Goal: Check status: Check status

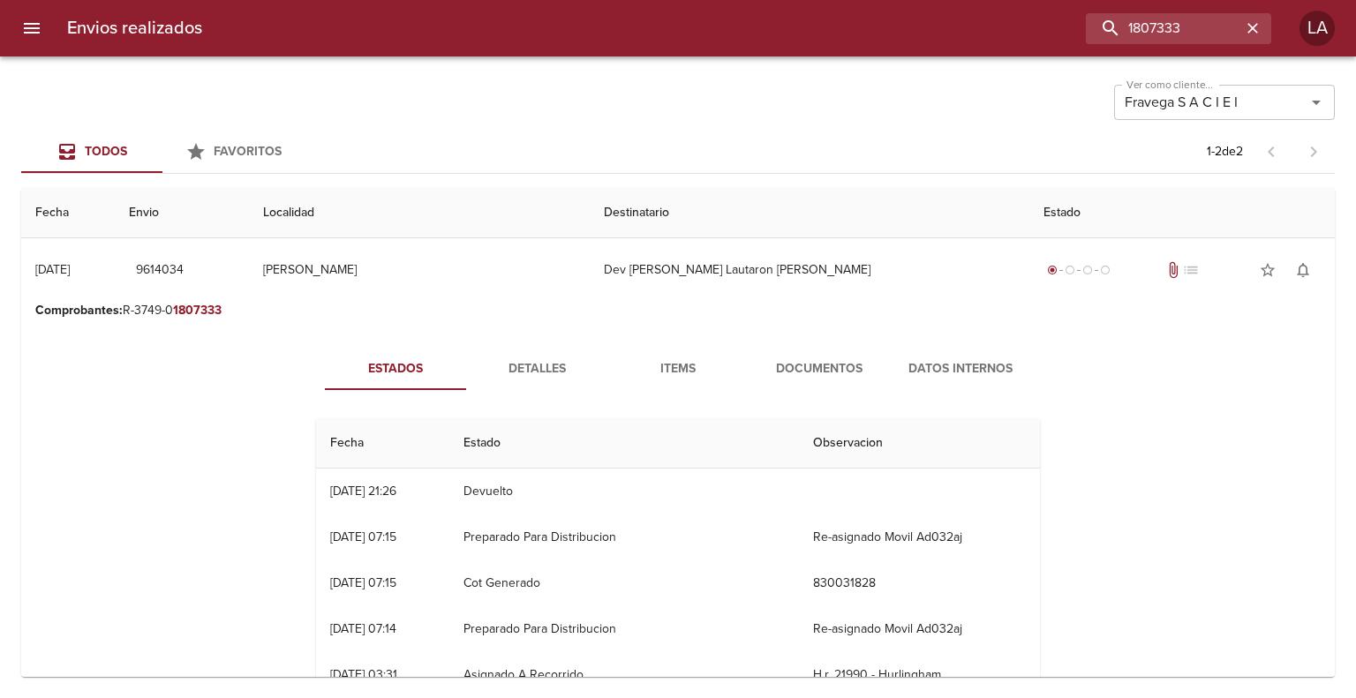
scroll to position [177, 0]
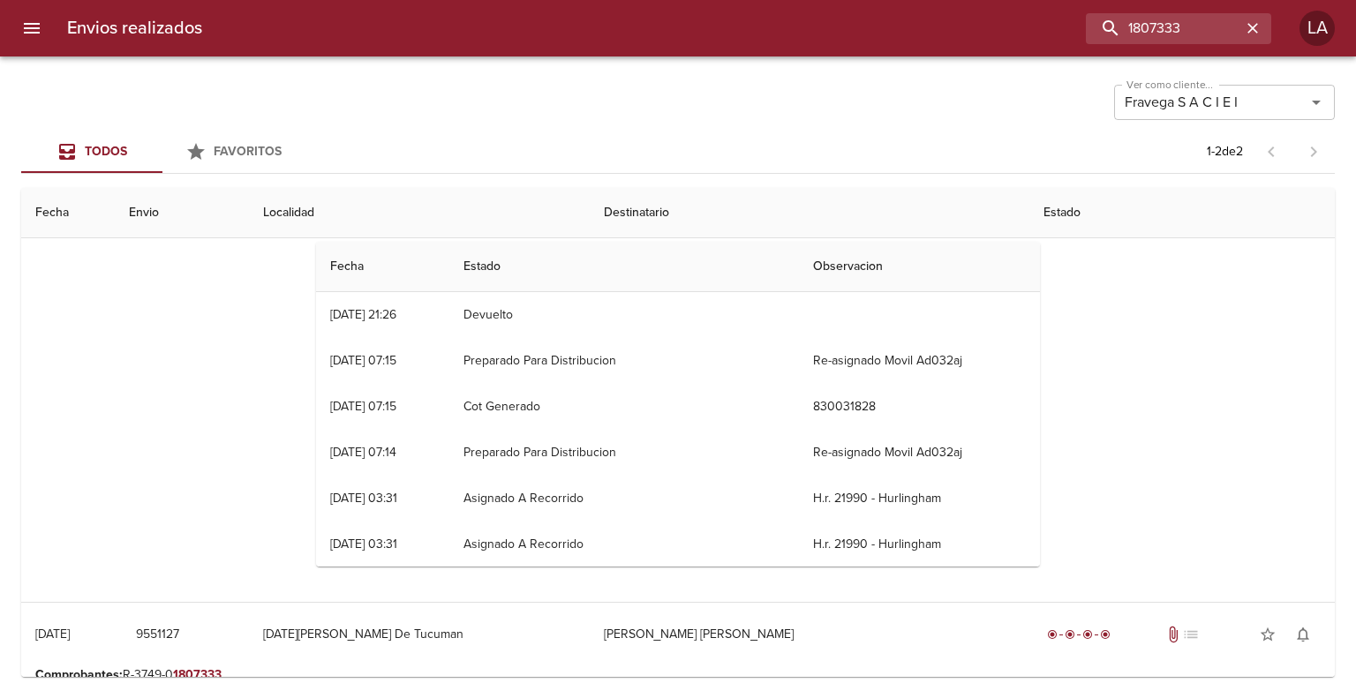
click at [1015, 3] on div "Envios realizados 1807333 LA" at bounding box center [678, 28] width 1356 height 56
type input "004763"
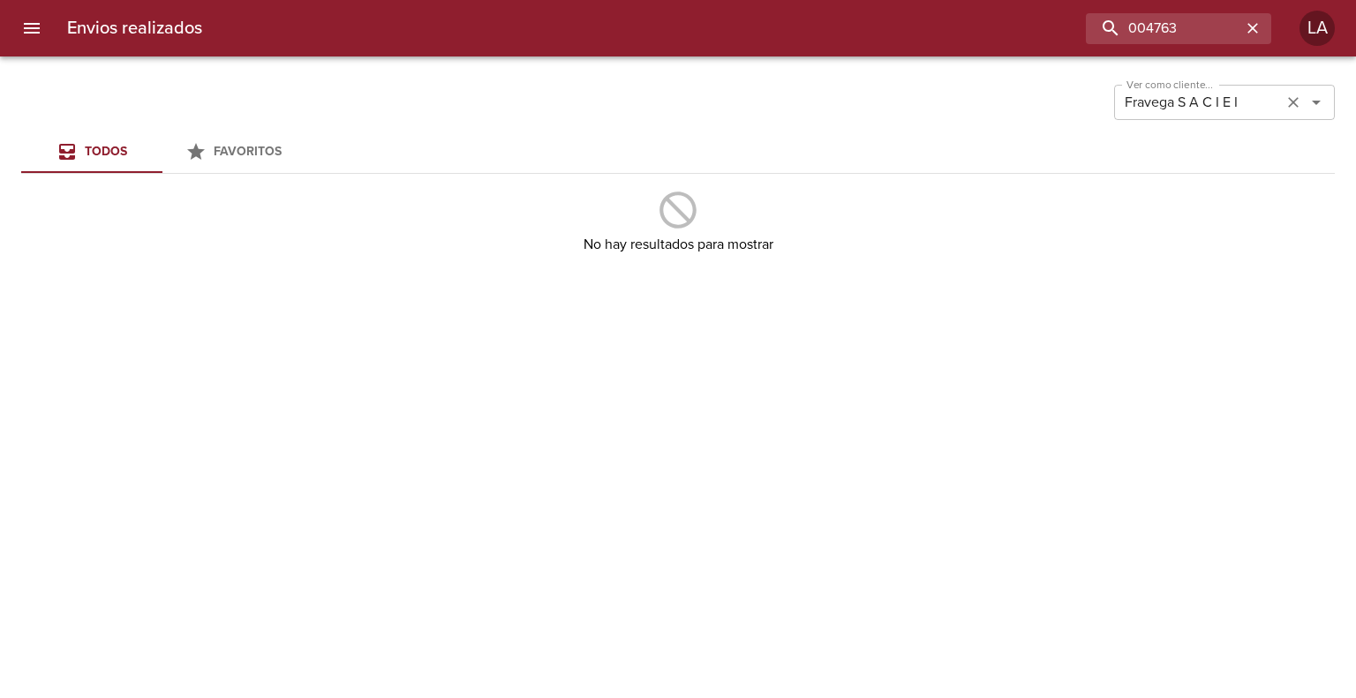
click at [1332, 91] on div "Fravega S A C I E I Ver como cliente..." at bounding box center [1224, 102] width 221 height 35
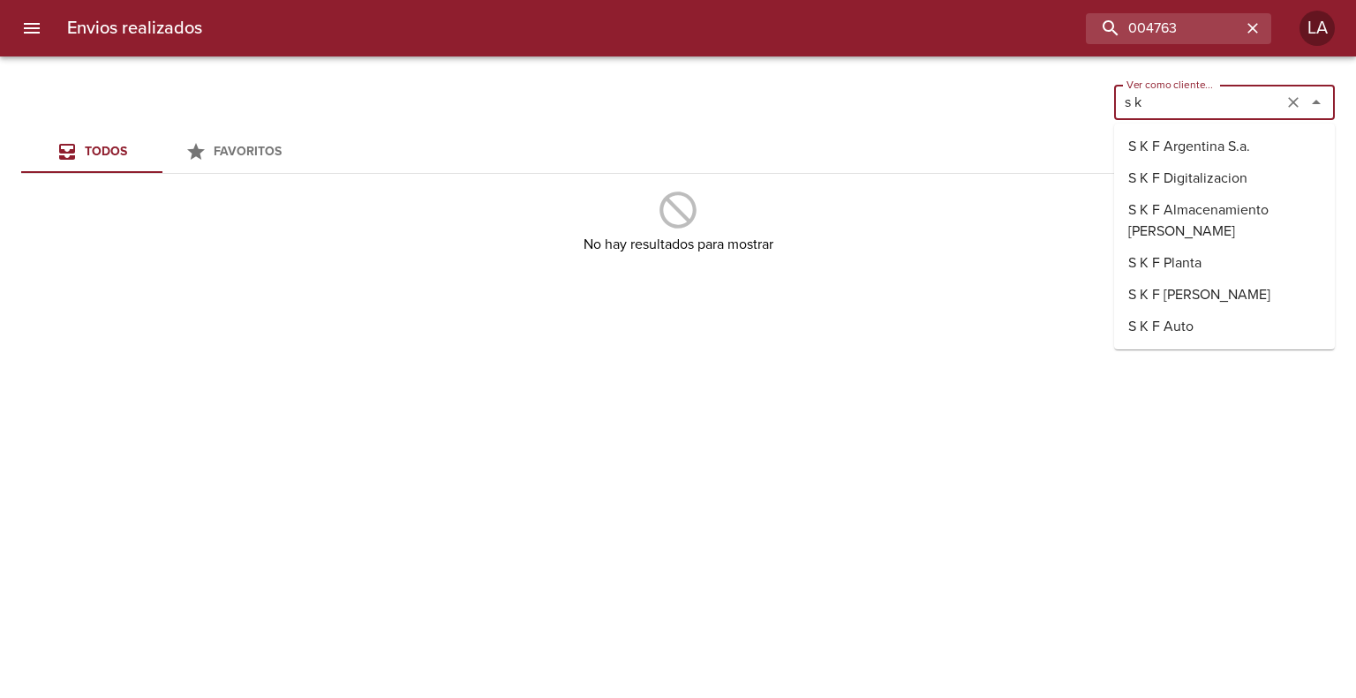
scroll to position [0, 0]
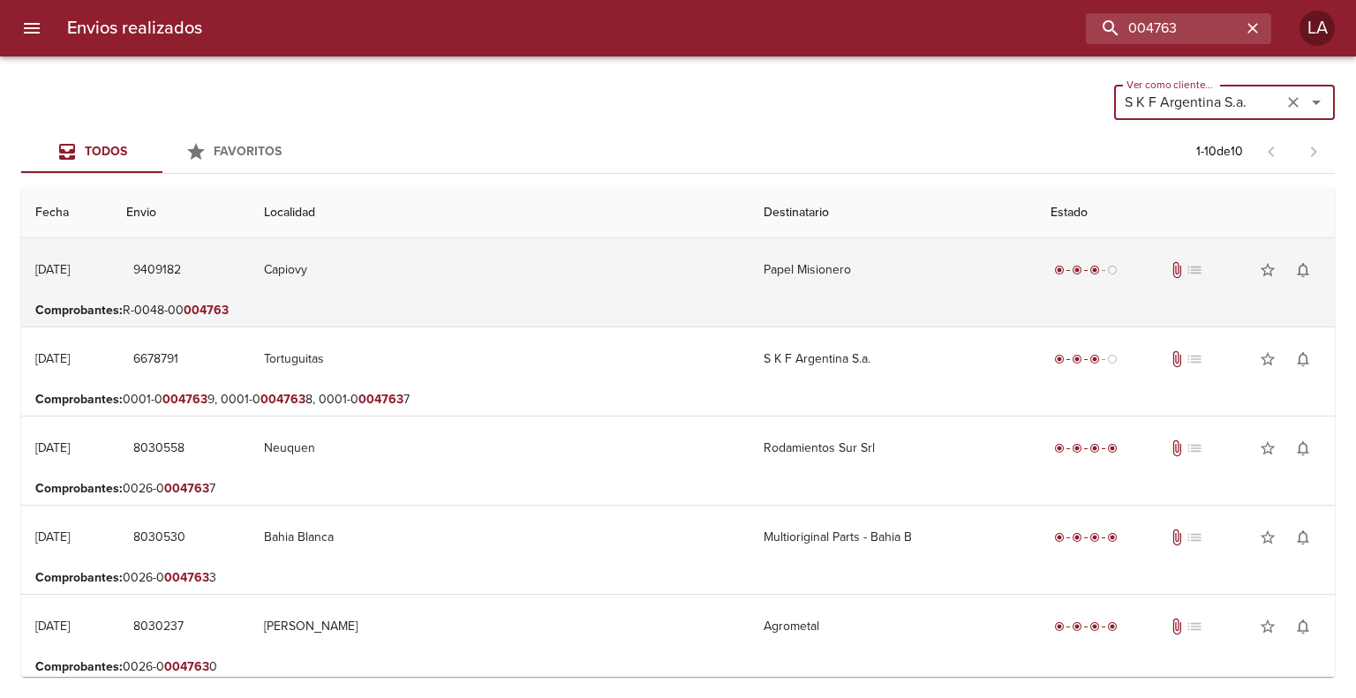
type input "S K F Argentina S.a."
click at [749, 275] on td "Papel Misionero" at bounding box center [892, 270] width 287 height 64
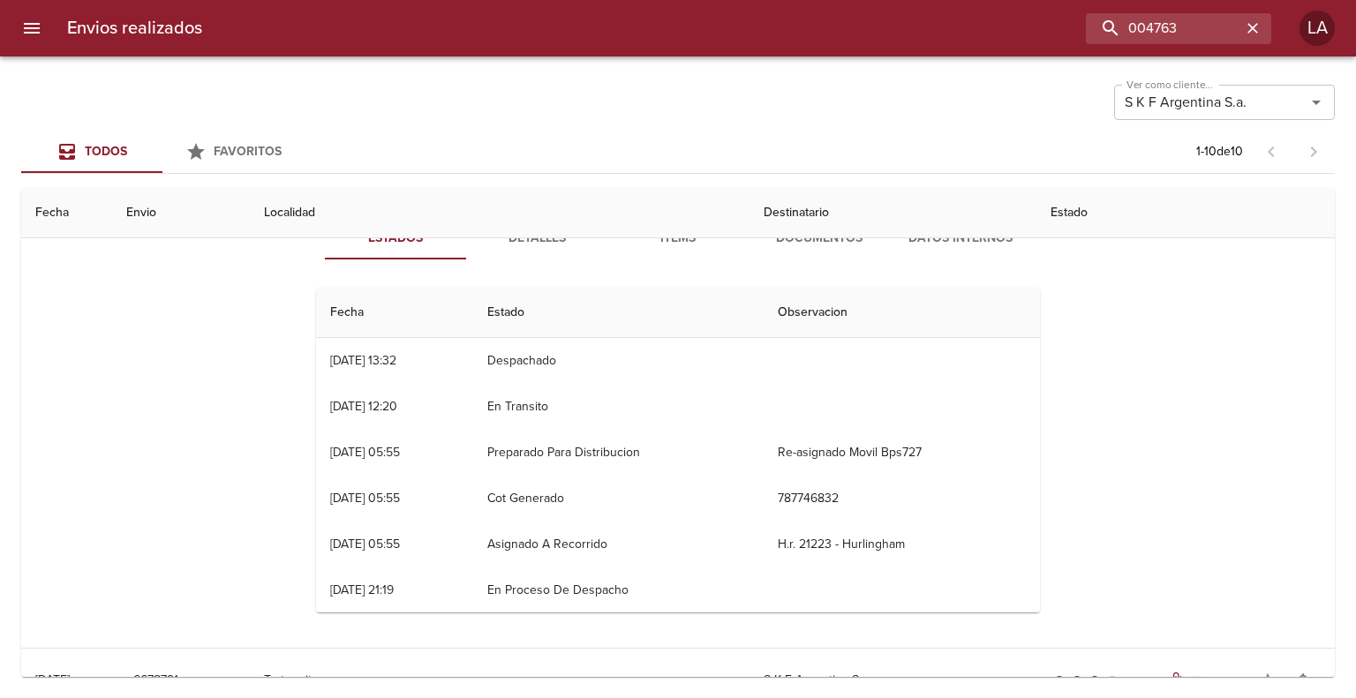
scroll to position [88, 0]
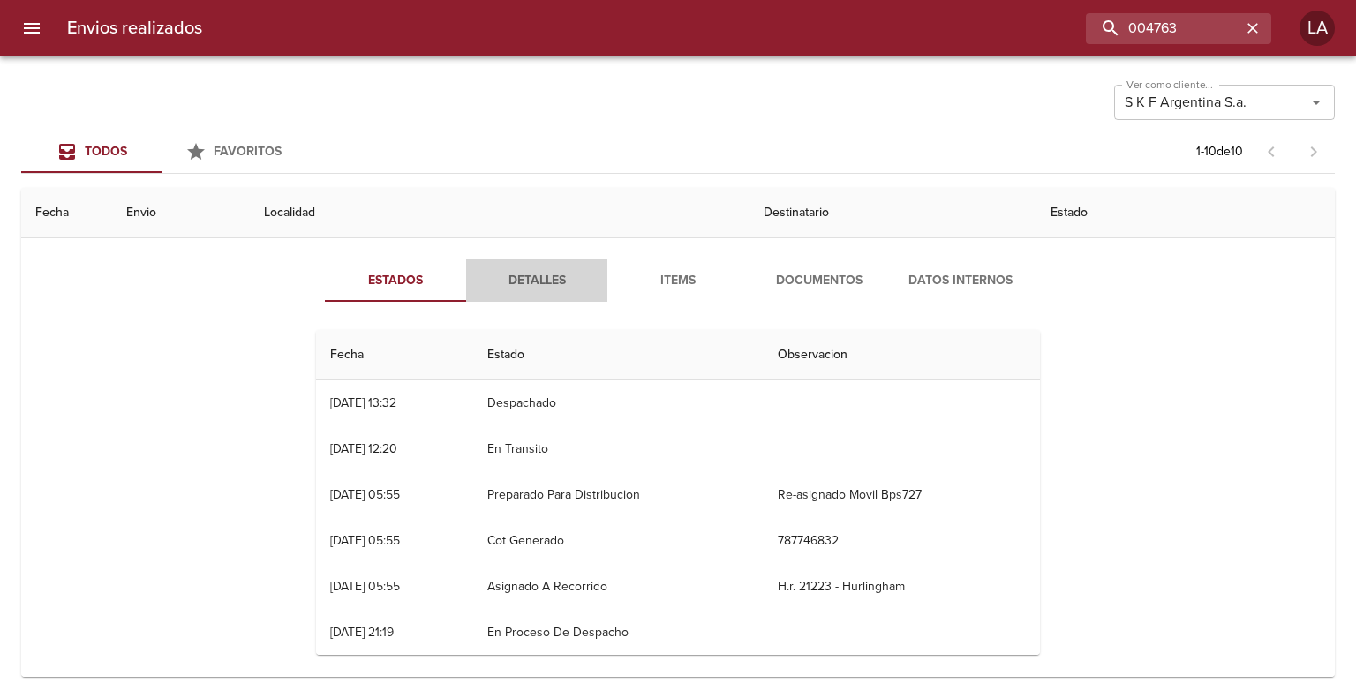
click at [519, 271] on span "Detalles" at bounding box center [537, 281] width 120 height 22
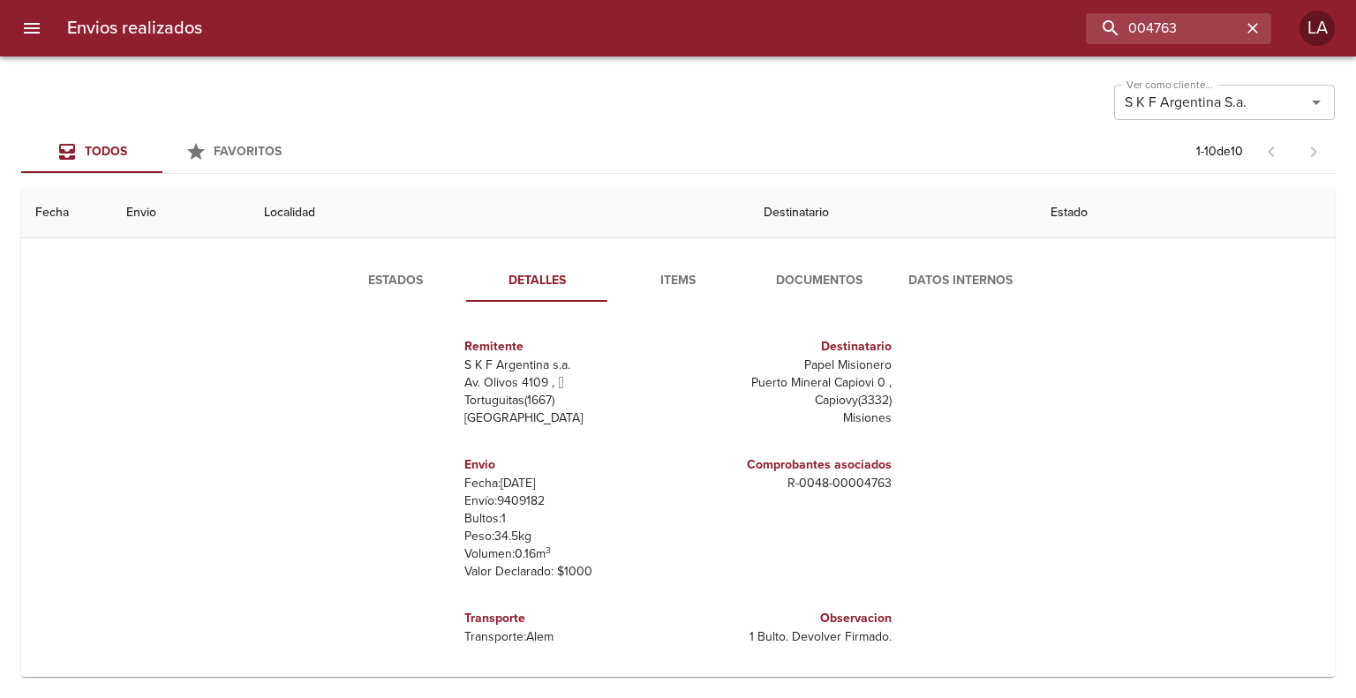
click at [415, 275] on span "Estados" at bounding box center [395, 281] width 120 height 22
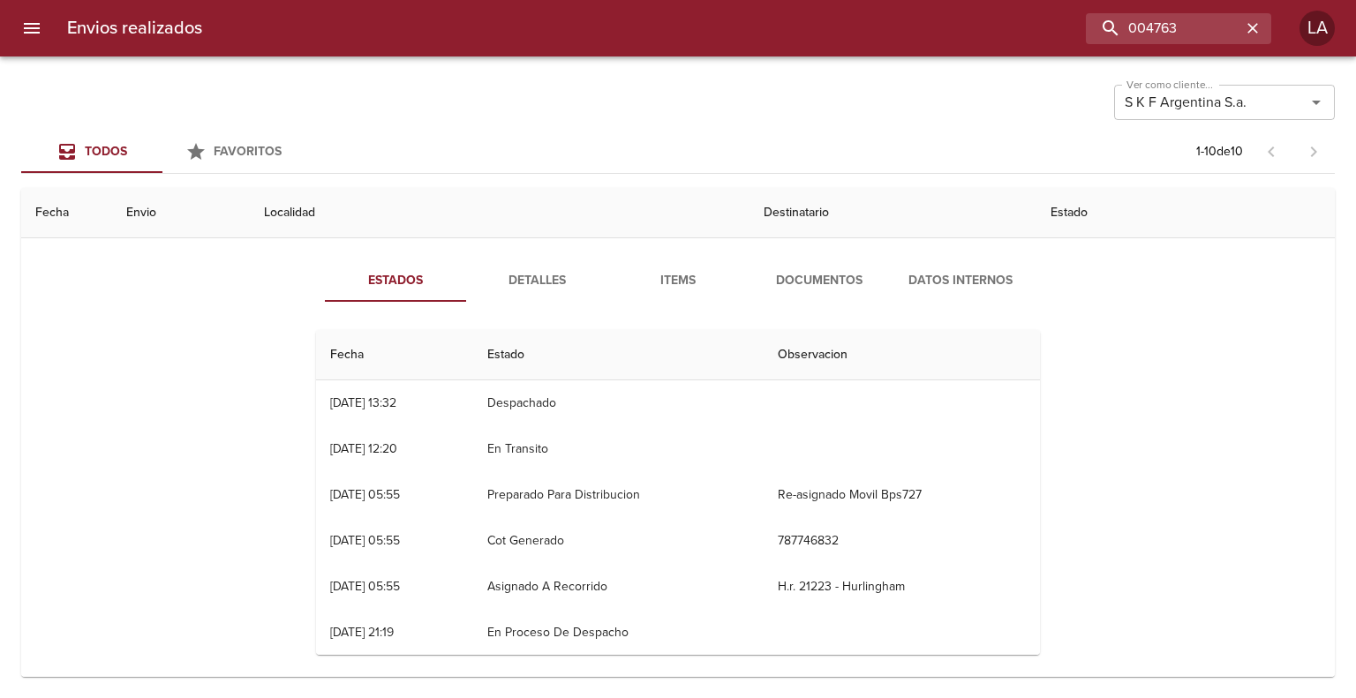
scroll to position [177, 0]
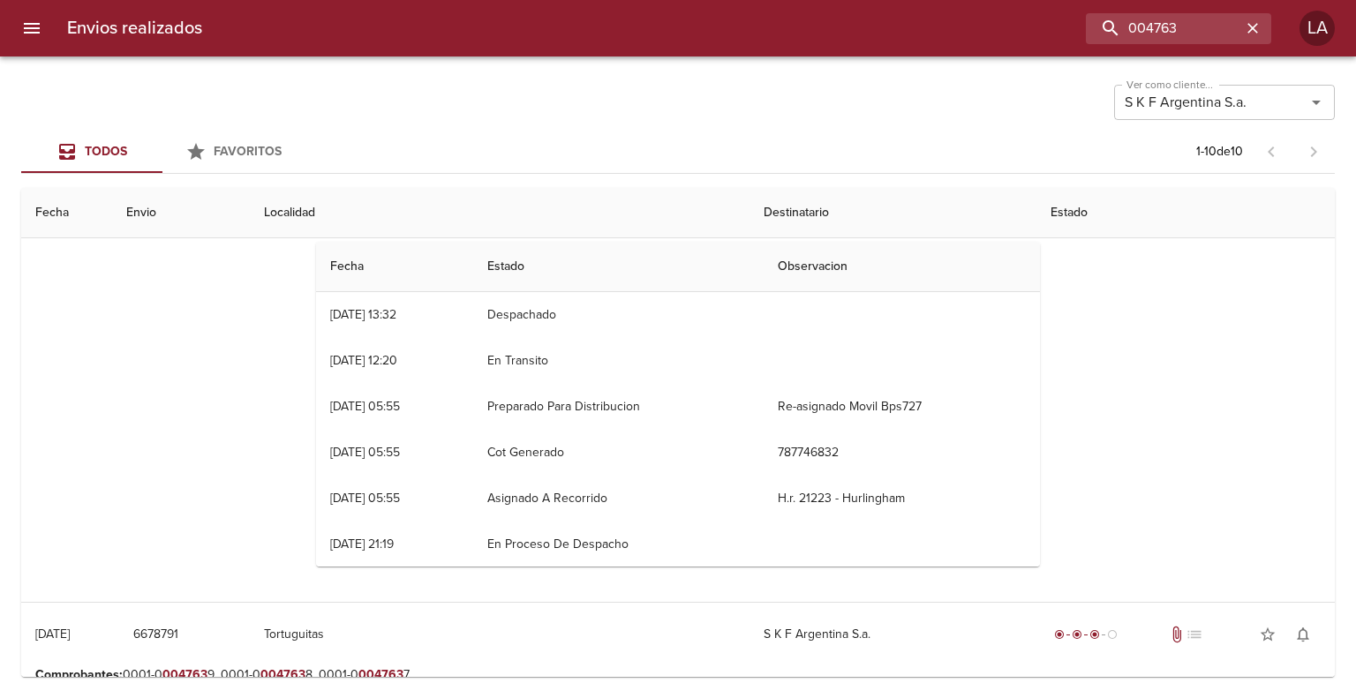
drag, startPoint x: 317, startPoint y: 539, endPoint x: 360, endPoint y: 531, distance: 44.1
click at [360, 531] on td "18/07 [DATE] 21:19" at bounding box center [394, 545] width 157 height 46
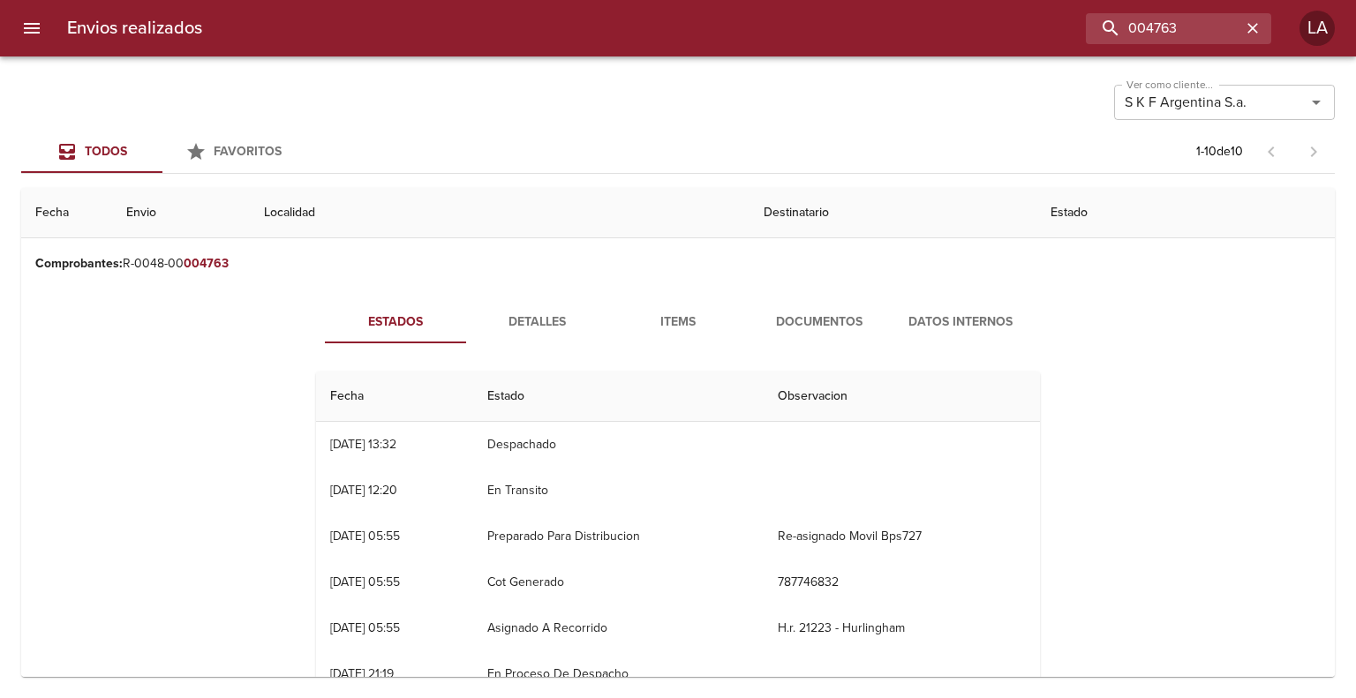
scroll to position [88, 0]
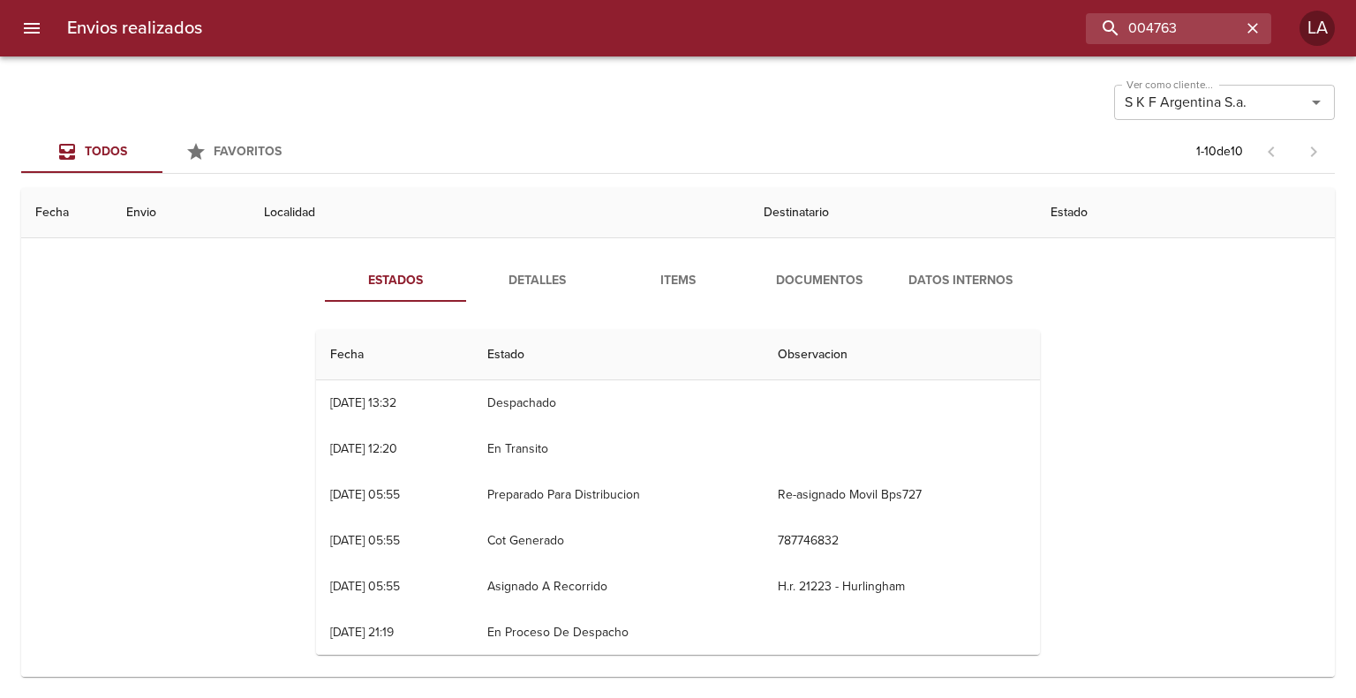
click at [770, 261] on button "Documentos" at bounding box center [819, 281] width 141 height 42
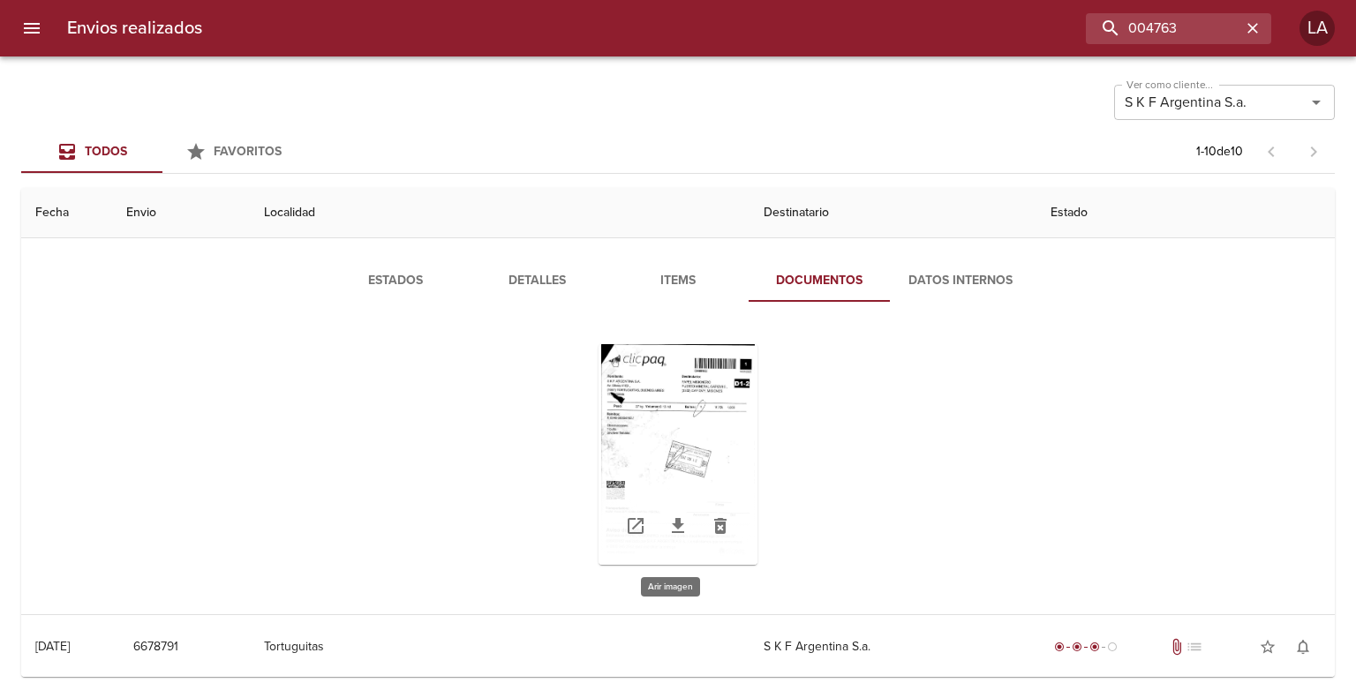
click at [698, 404] on div "Tabla de envíos del cliente" at bounding box center [677, 454] width 159 height 221
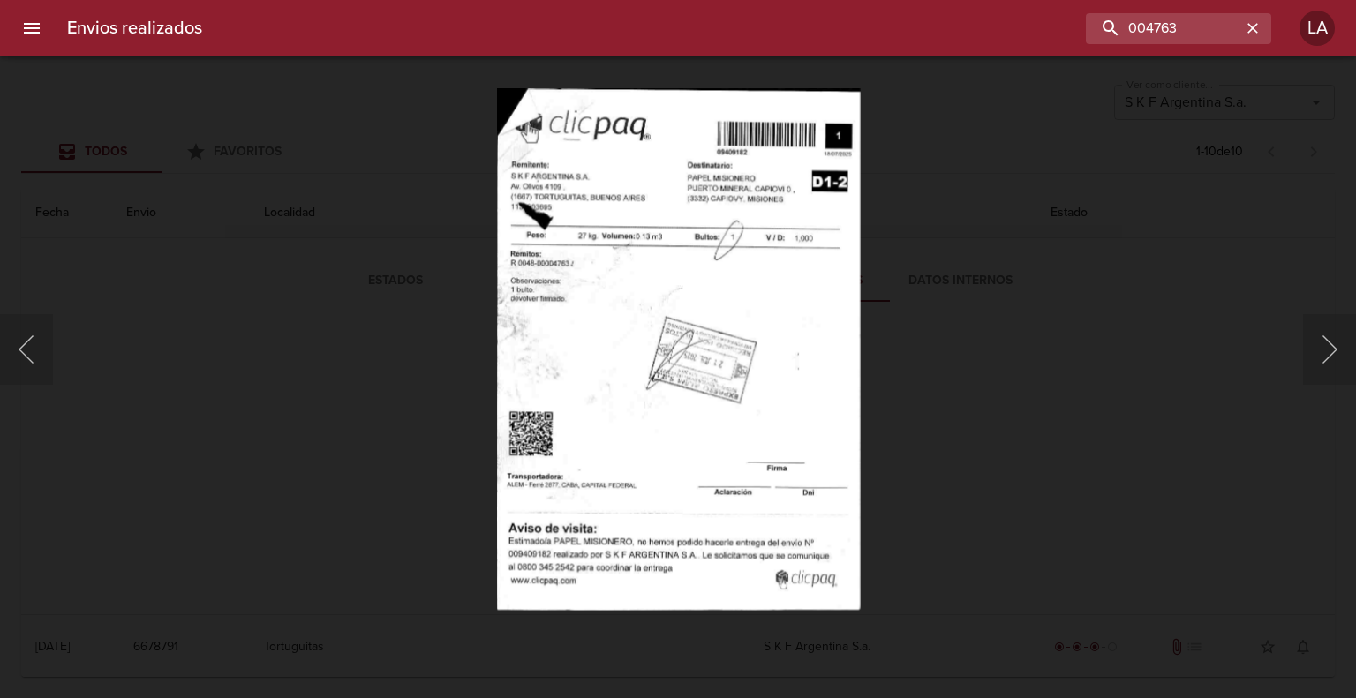
click at [924, 366] on div "Lightbox" at bounding box center [678, 349] width 1356 height 698
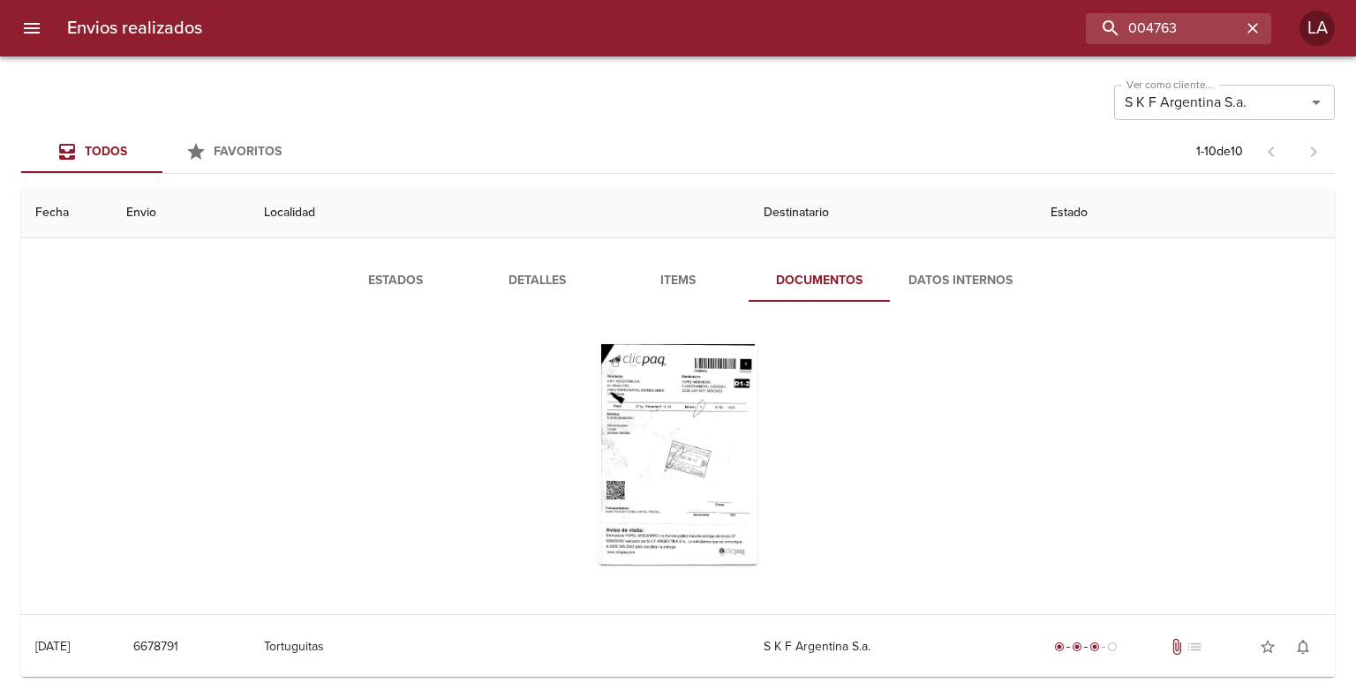
click at [412, 276] on span "Estados" at bounding box center [395, 281] width 120 height 22
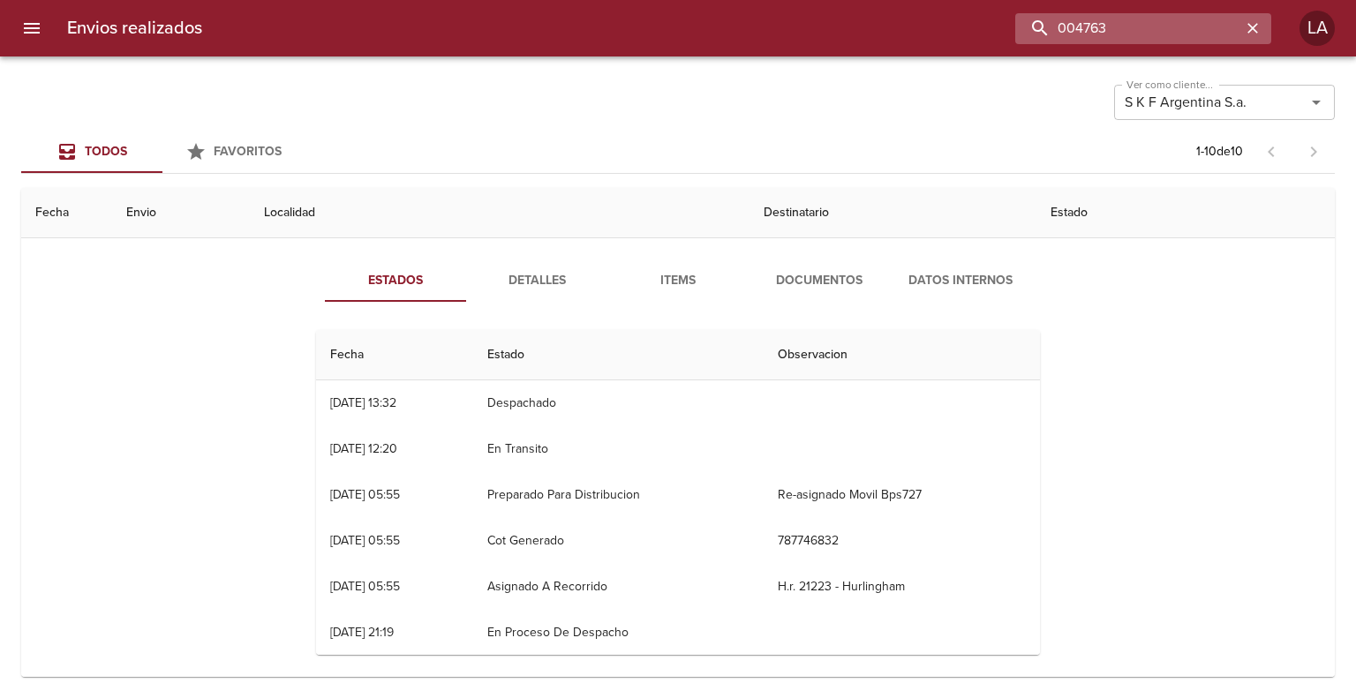
click at [1151, 28] on input "004763" at bounding box center [1128, 28] width 226 height 31
paste input "4763"
click at [1172, 23] on input "004763" at bounding box center [1128, 28] width 226 height 31
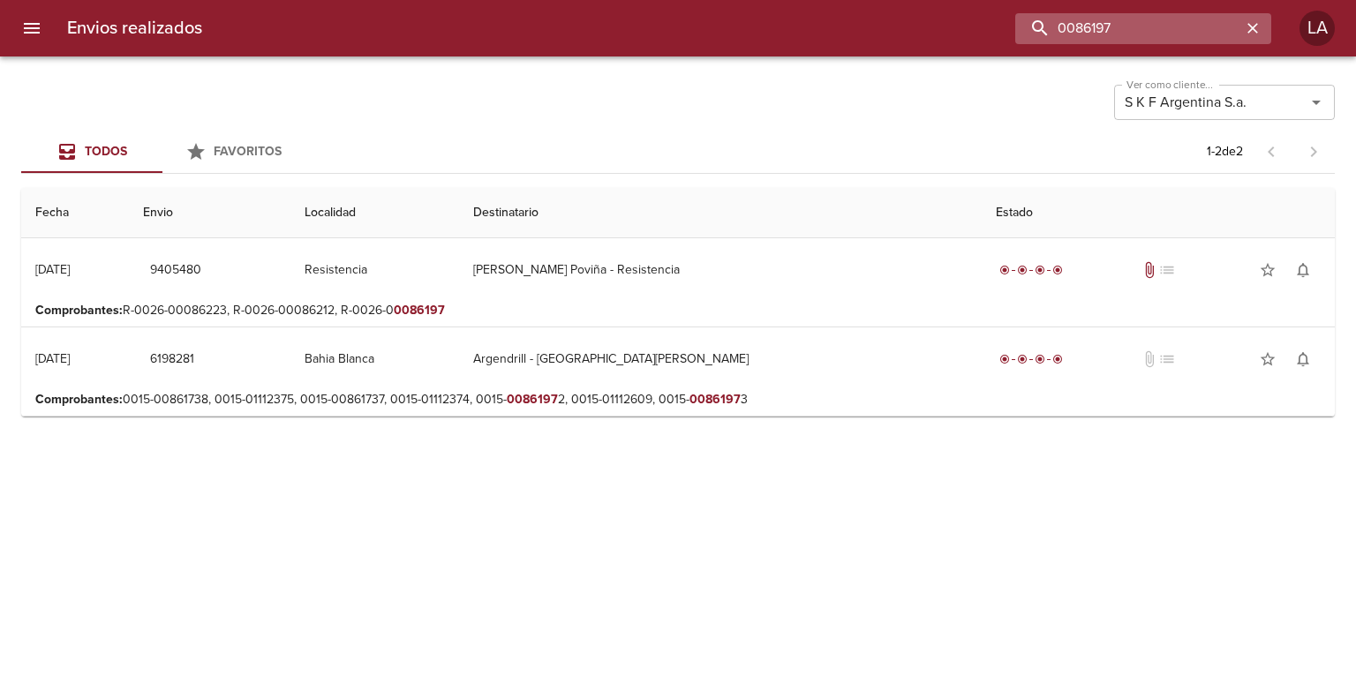
scroll to position [0, 0]
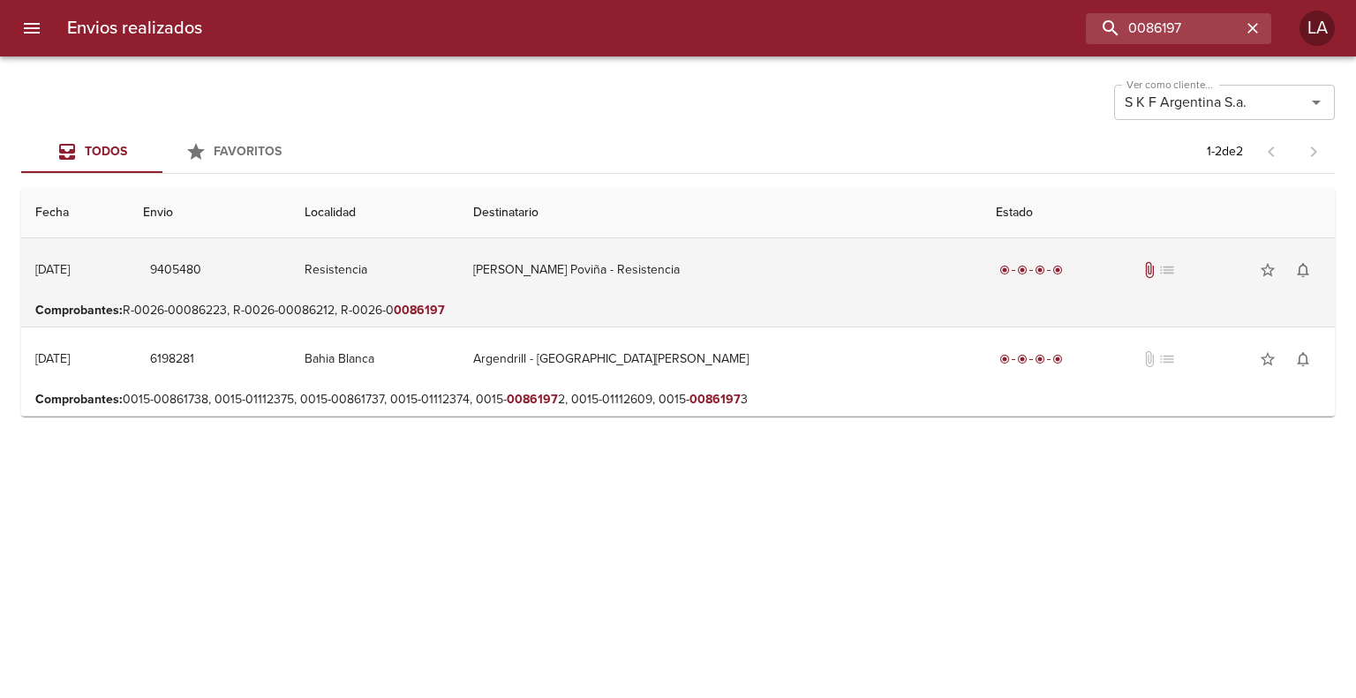
click at [787, 286] on td "[PERSON_NAME] Poviña - Resistencia" at bounding box center [720, 270] width 523 height 64
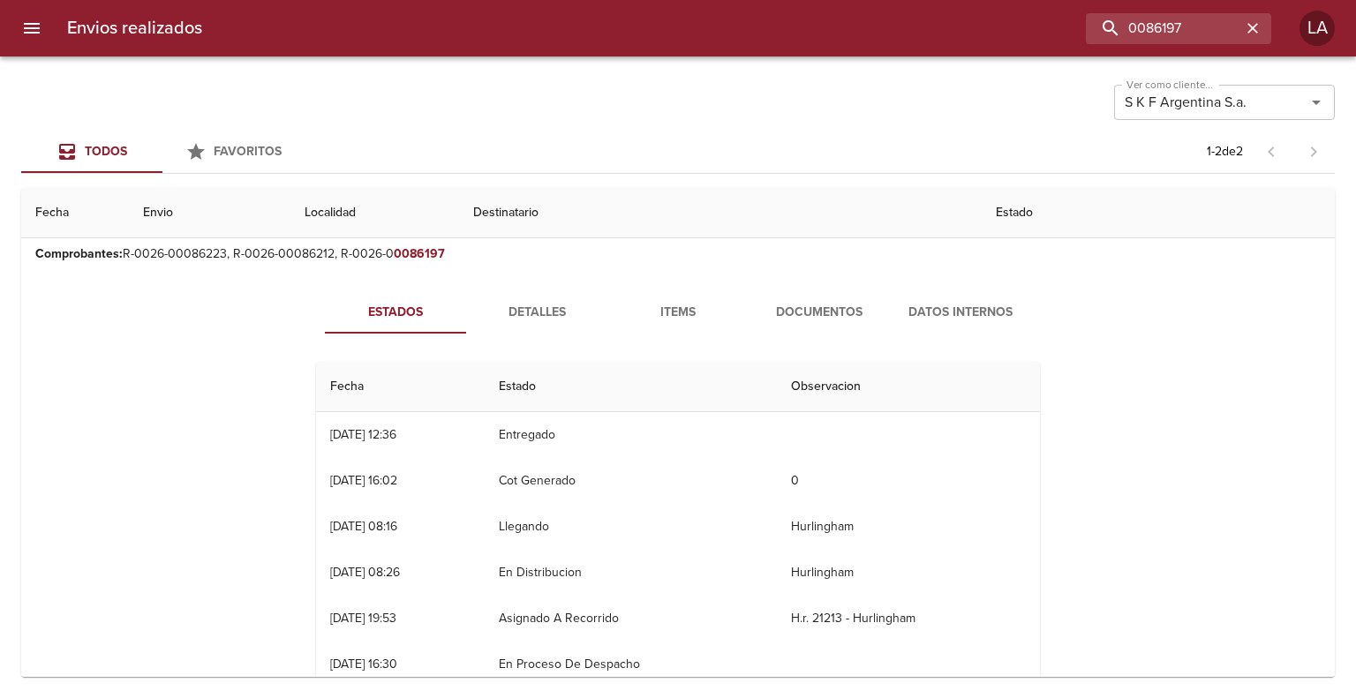
scroll to position [88, 0]
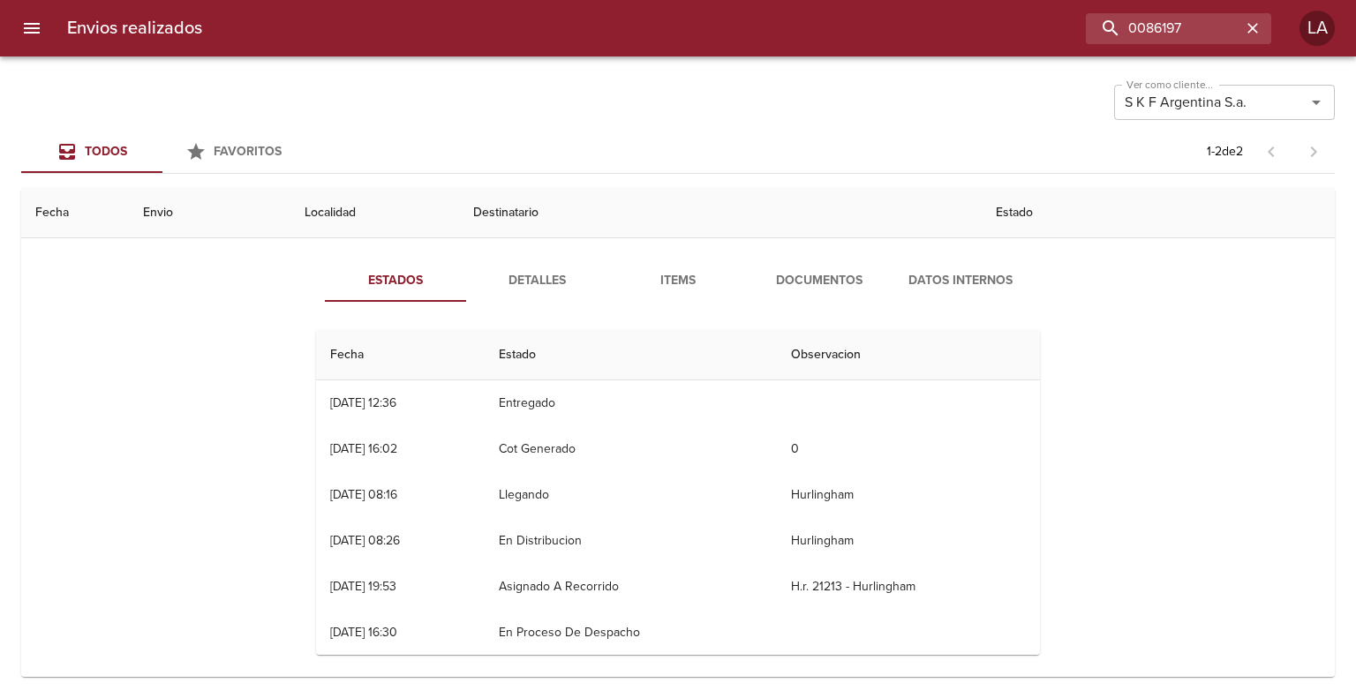
click at [766, 292] on button "Documentos" at bounding box center [819, 281] width 141 height 42
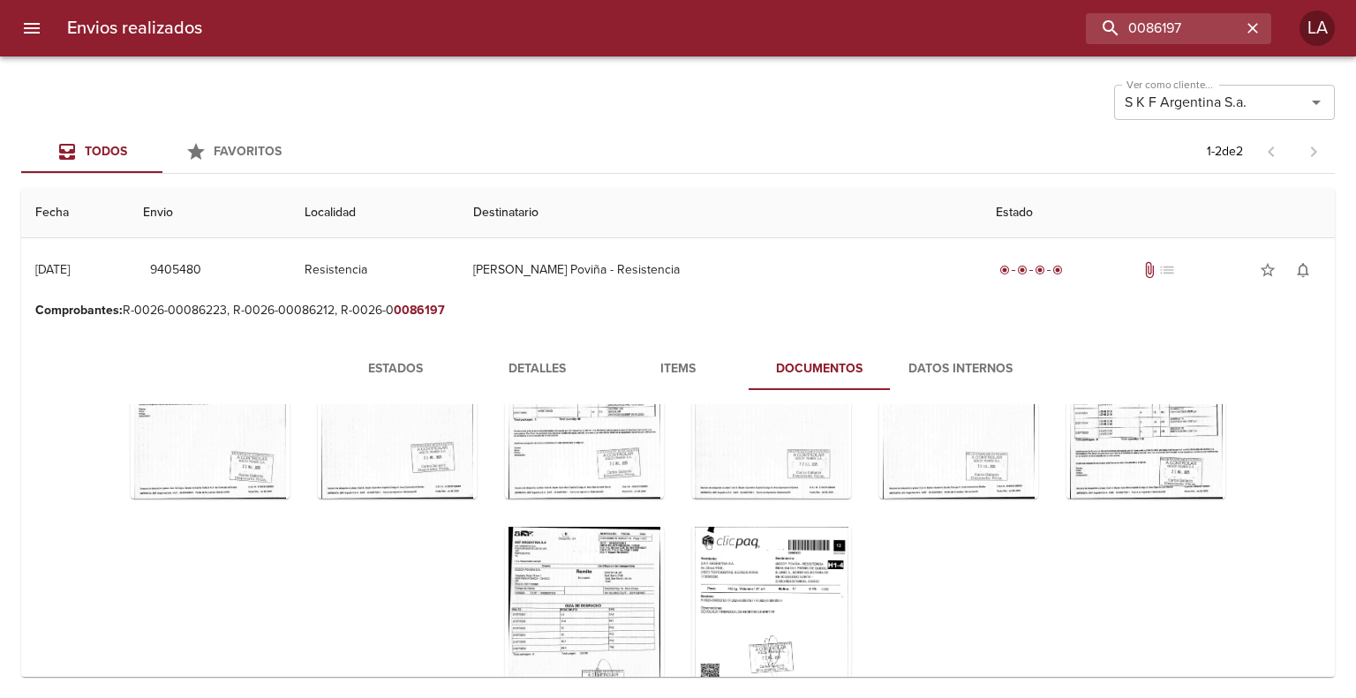
scroll to position [191, 0]
click at [704, 560] on div "Tabla de envíos del cliente" at bounding box center [771, 633] width 159 height 221
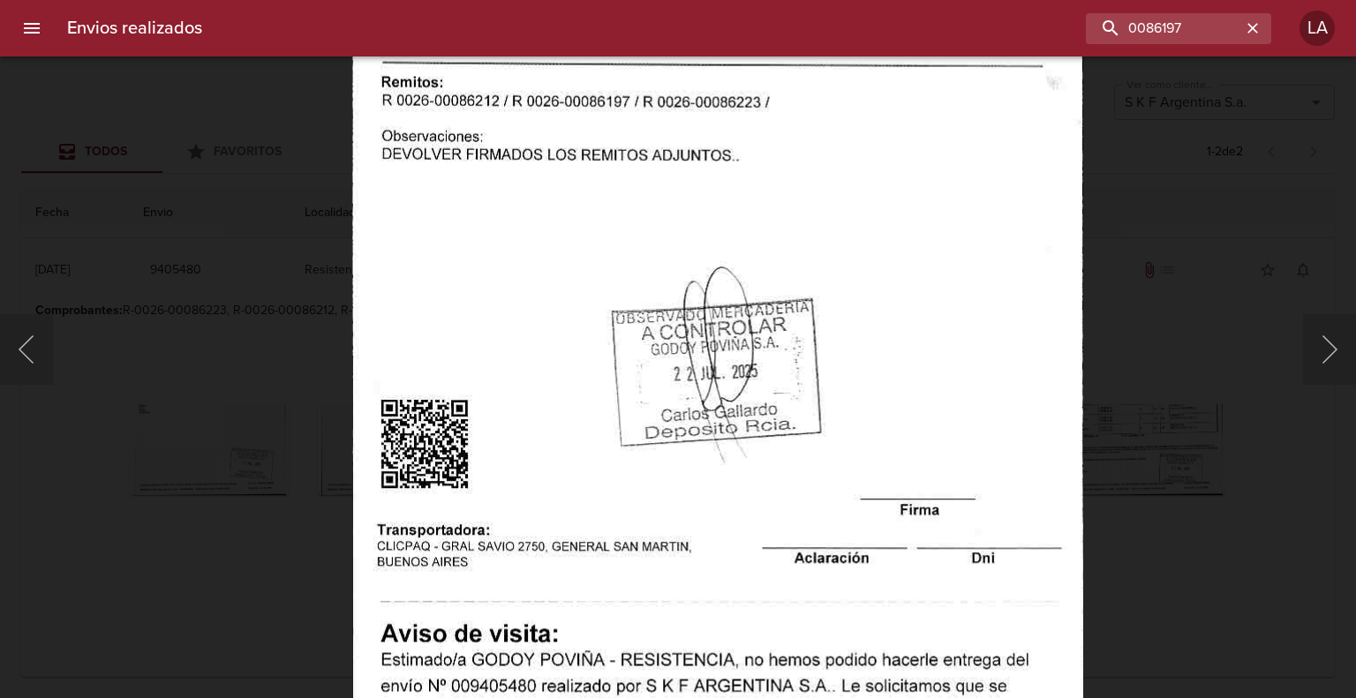
click at [1142, 379] on div "Lightbox" at bounding box center [678, 349] width 1356 height 698
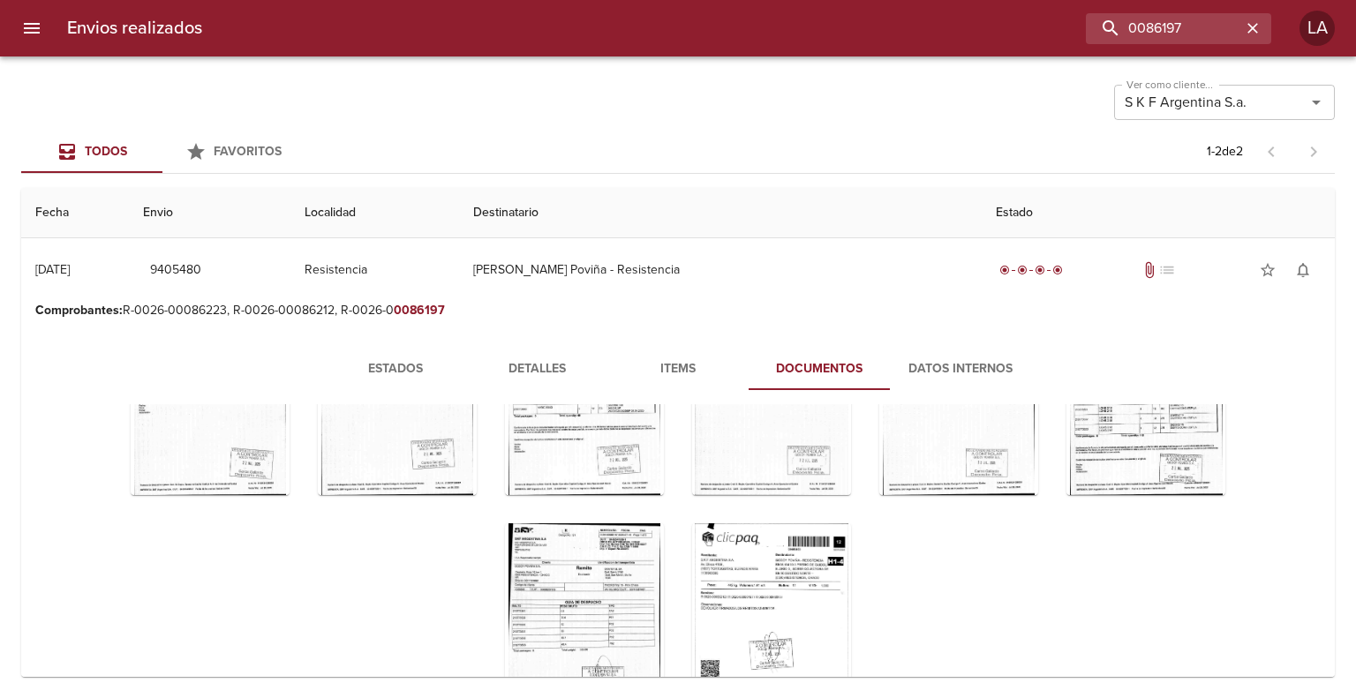
click at [358, 373] on span "Estados" at bounding box center [395, 369] width 120 height 22
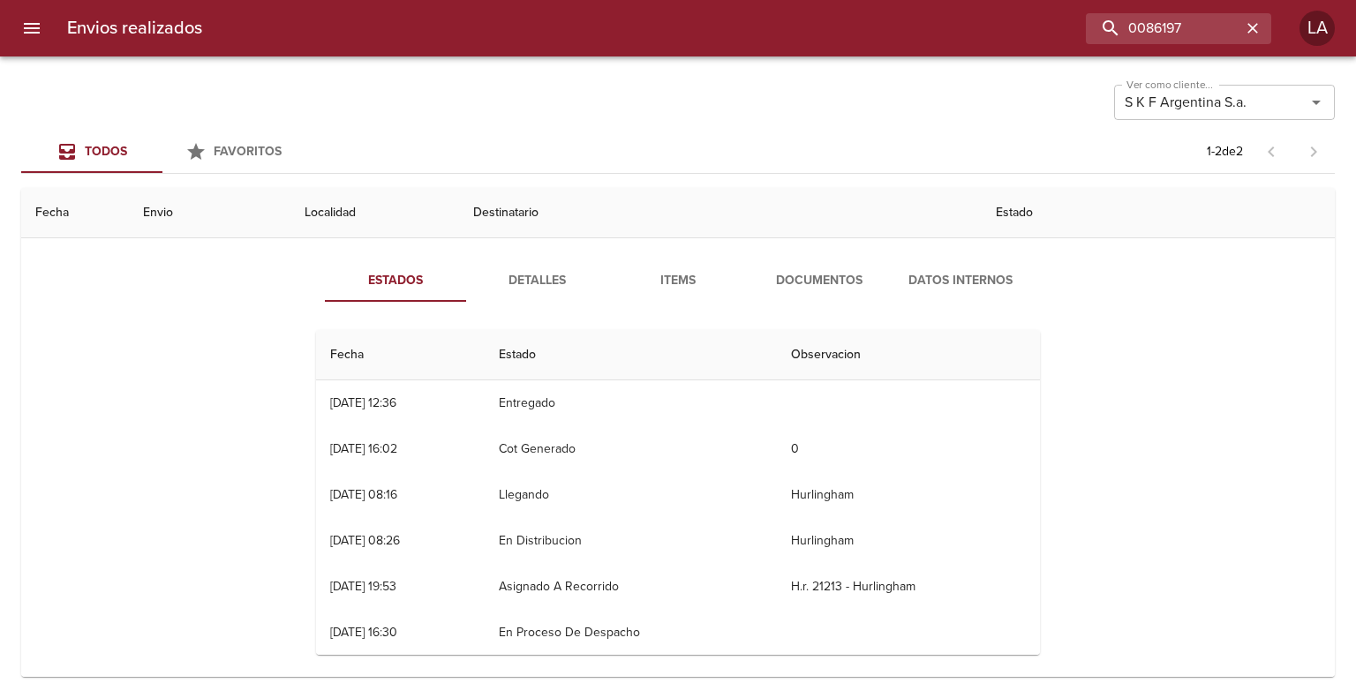
scroll to position [0, 0]
click at [1149, 23] on input "0086197" at bounding box center [1128, 28] width 226 height 31
paste input "999574"
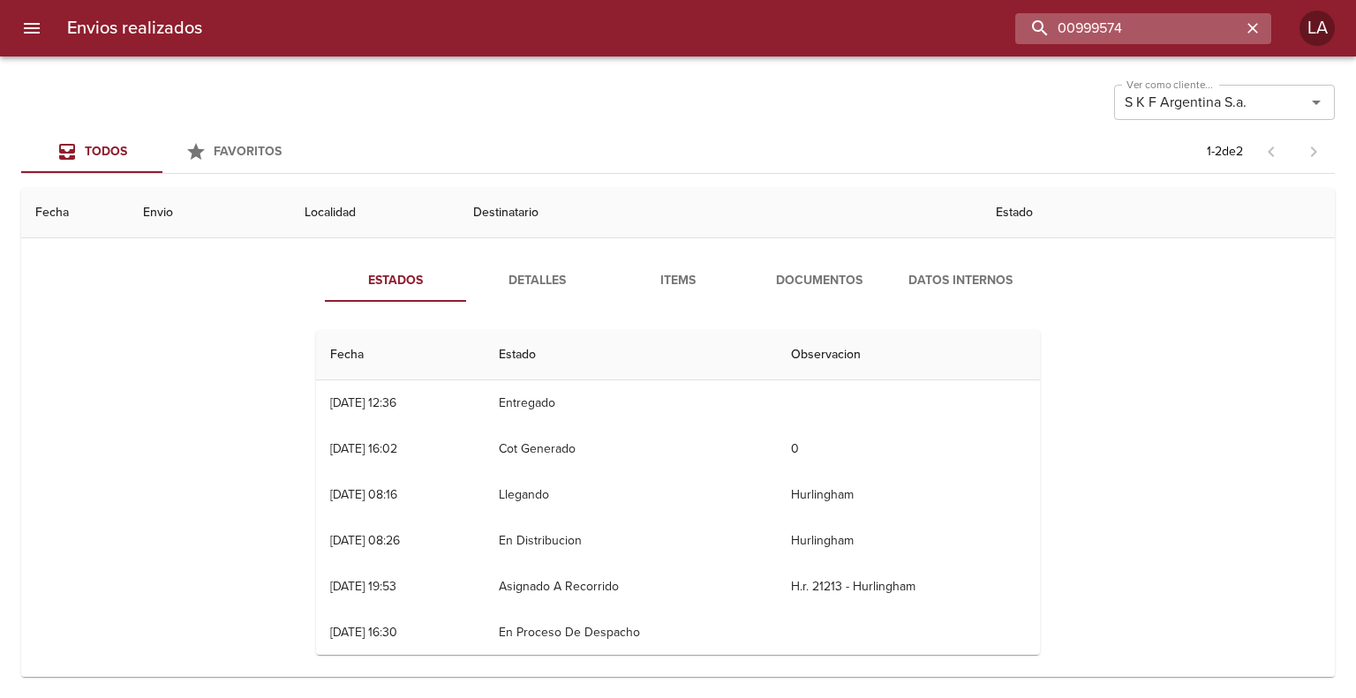
click at [1068, 24] on input "00999574" at bounding box center [1128, 28] width 226 height 31
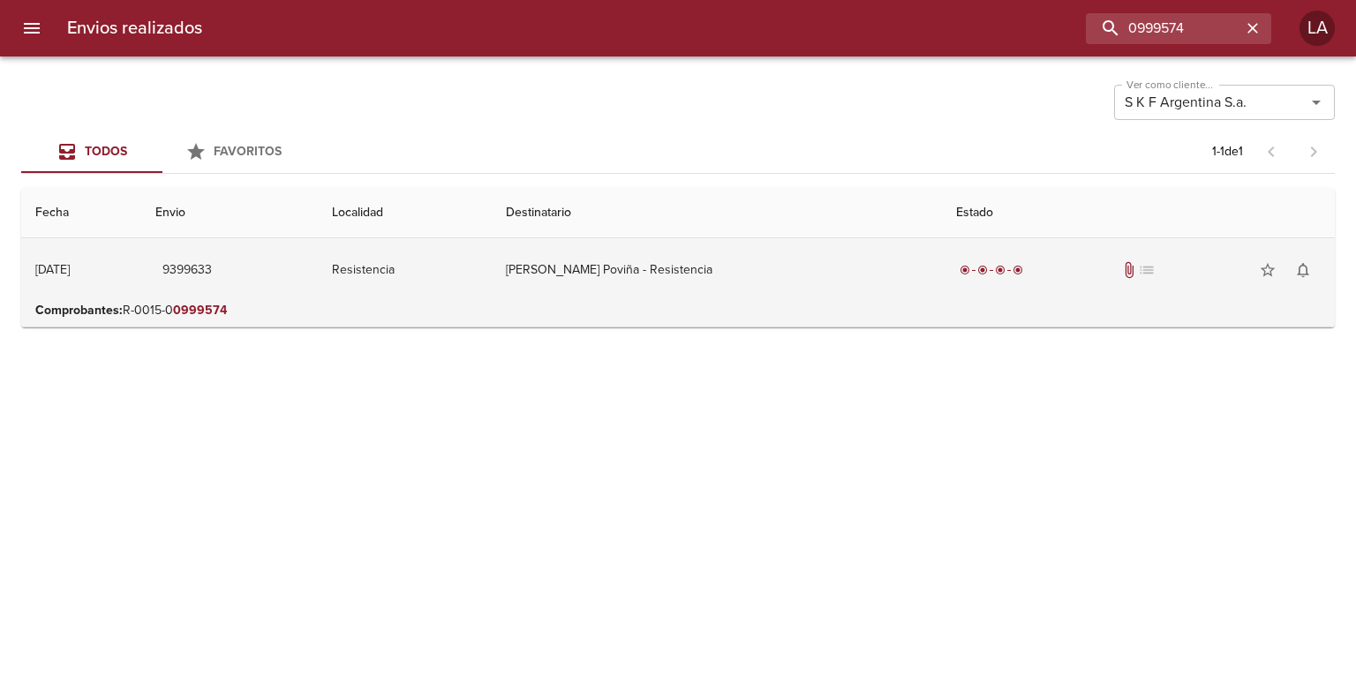
click at [752, 282] on td "[PERSON_NAME] Poviña - Resistencia" at bounding box center [717, 270] width 450 height 64
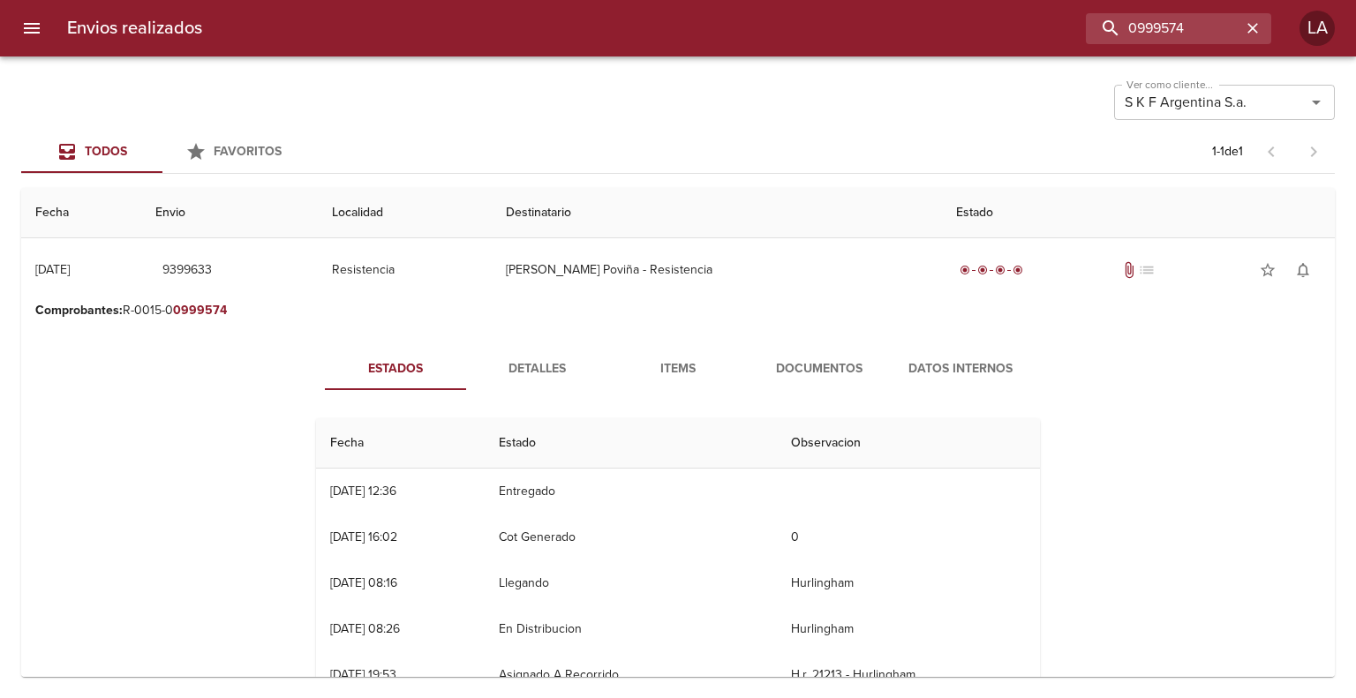
click at [810, 363] on span "Documentos" at bounding box center [819, 369] width 120 height 22
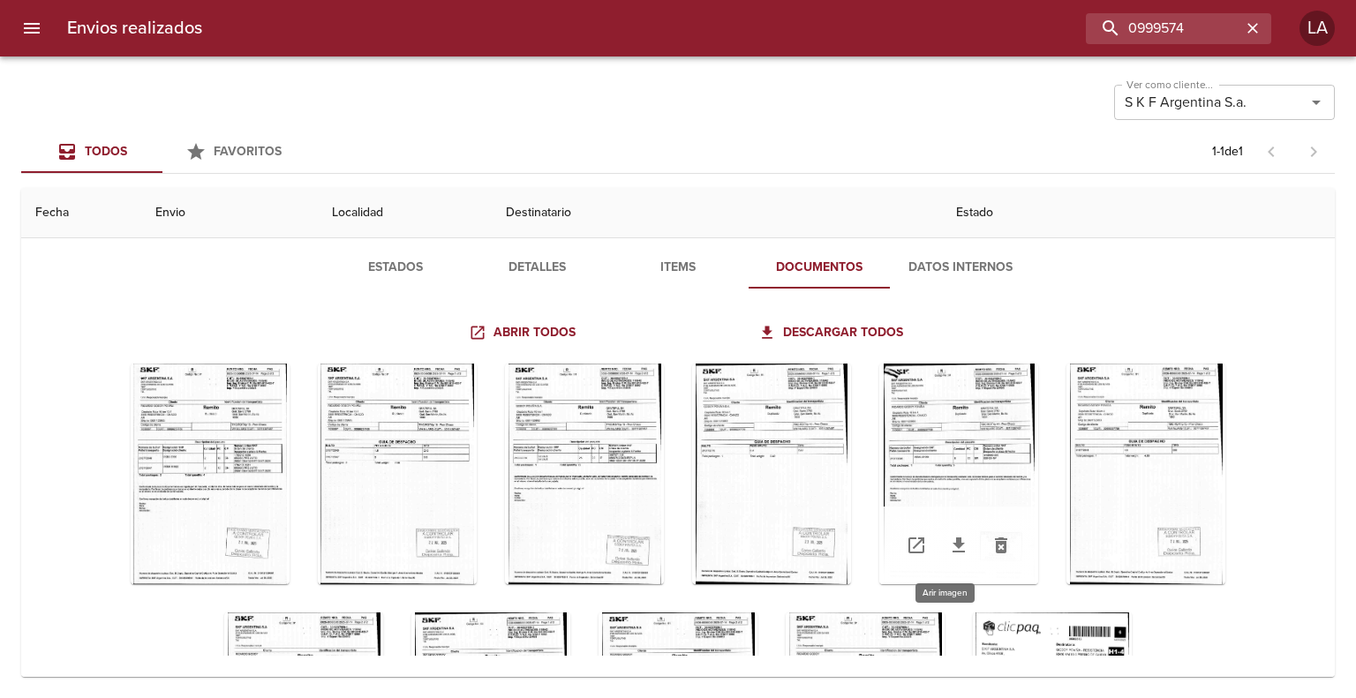
scroll to position [177, 0]
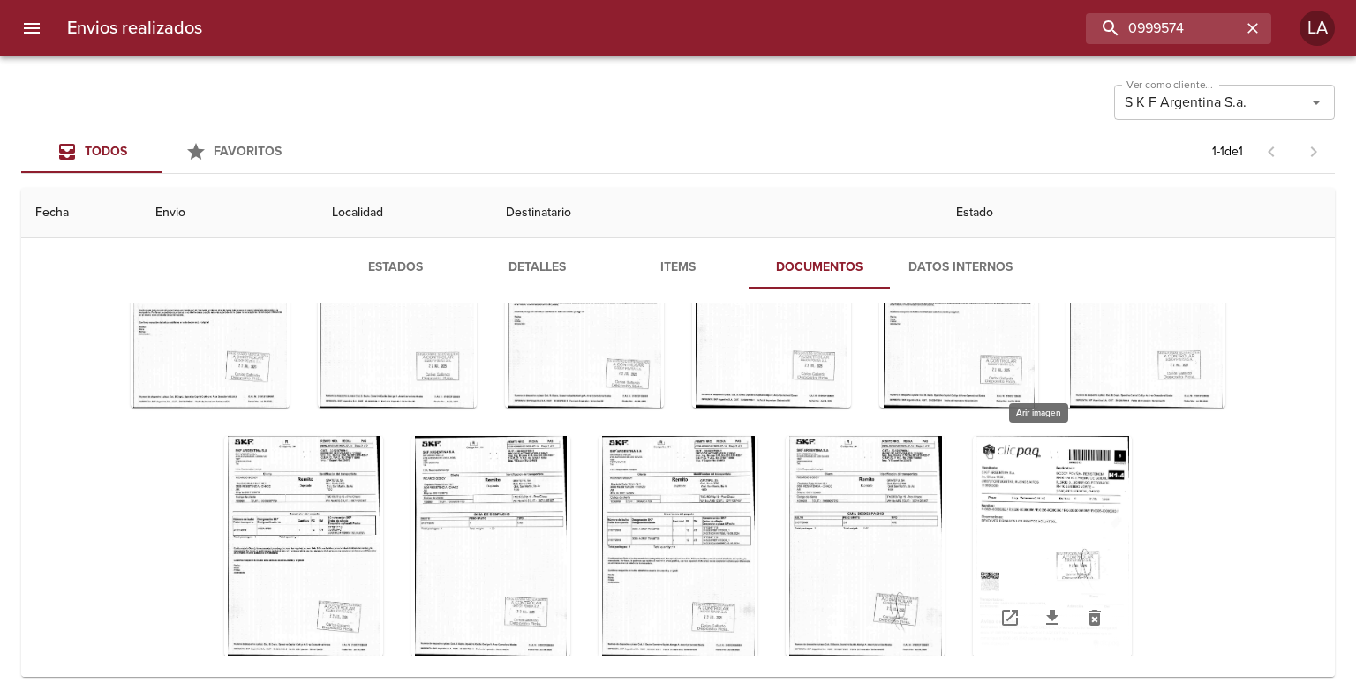
click at [1055, 525] on div "Tabla de envíos del cliente" at bounding box center [1052, 546] width 159 height 221
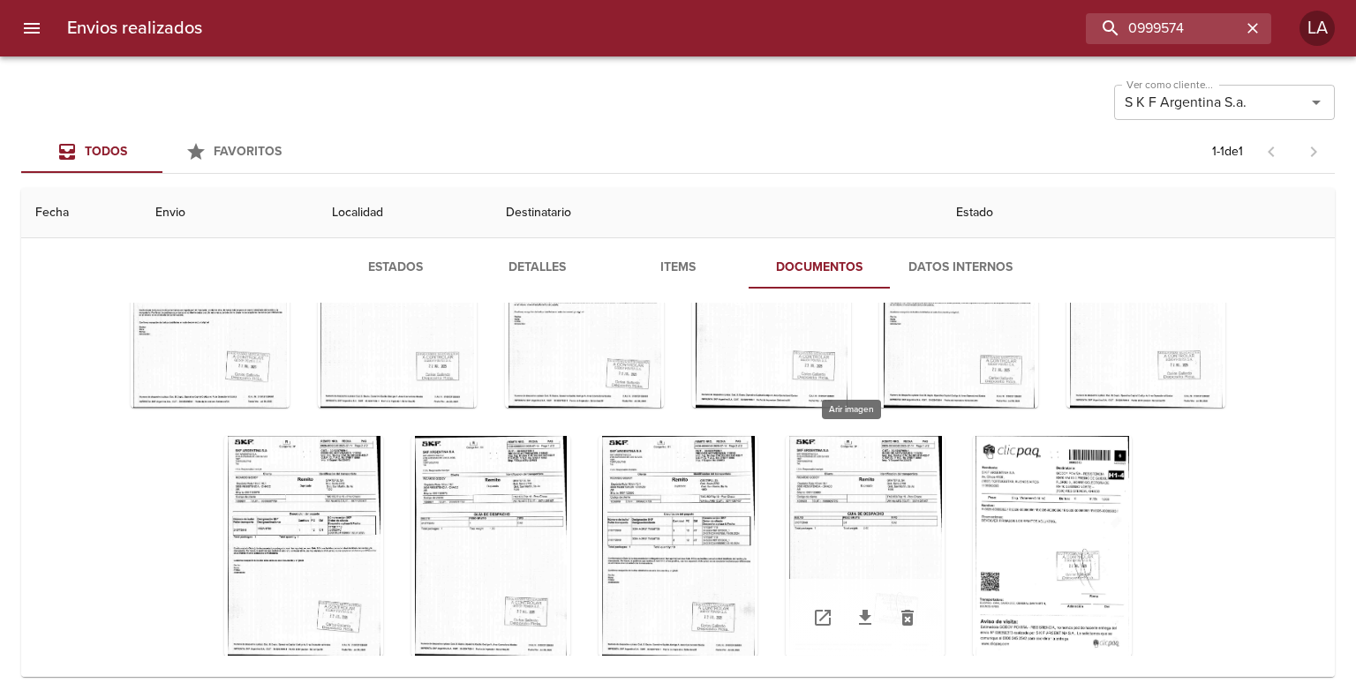
scroll to position [191, 0]
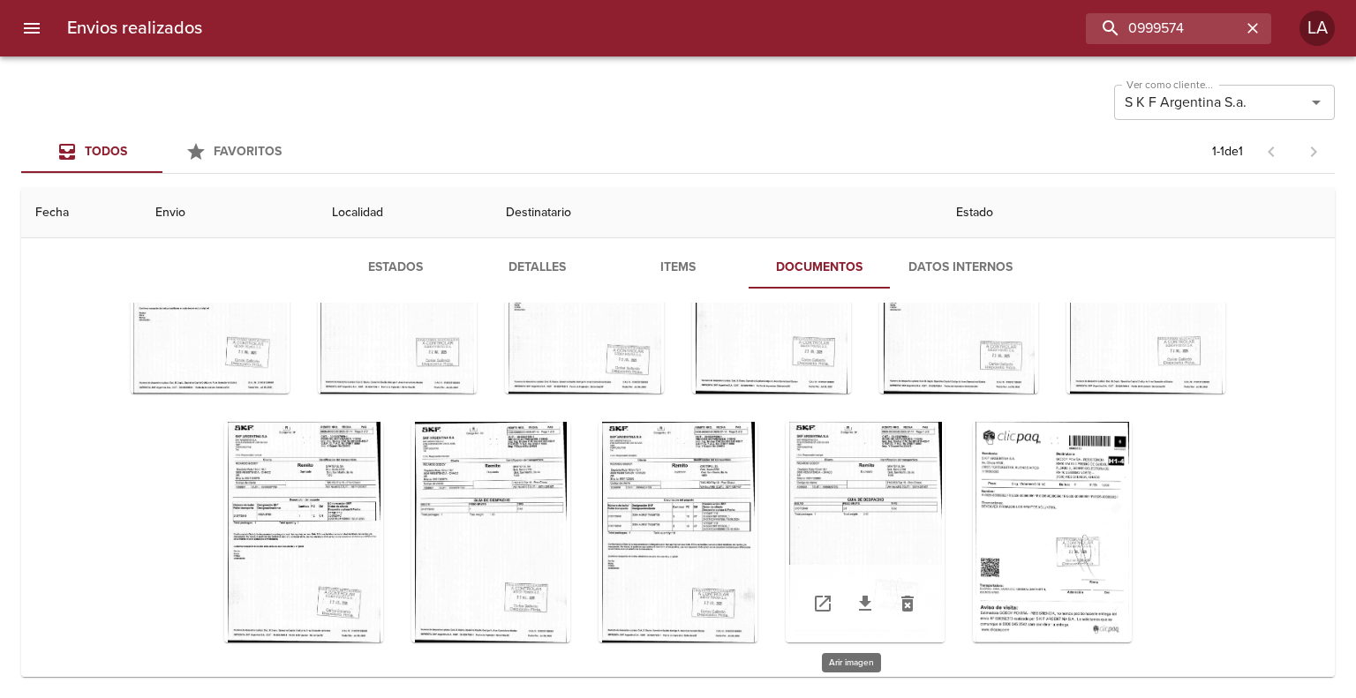
click at [864, 438] on div "Tabla de envíos del cliente" at bounding box center [865, 532] width 159 height 221
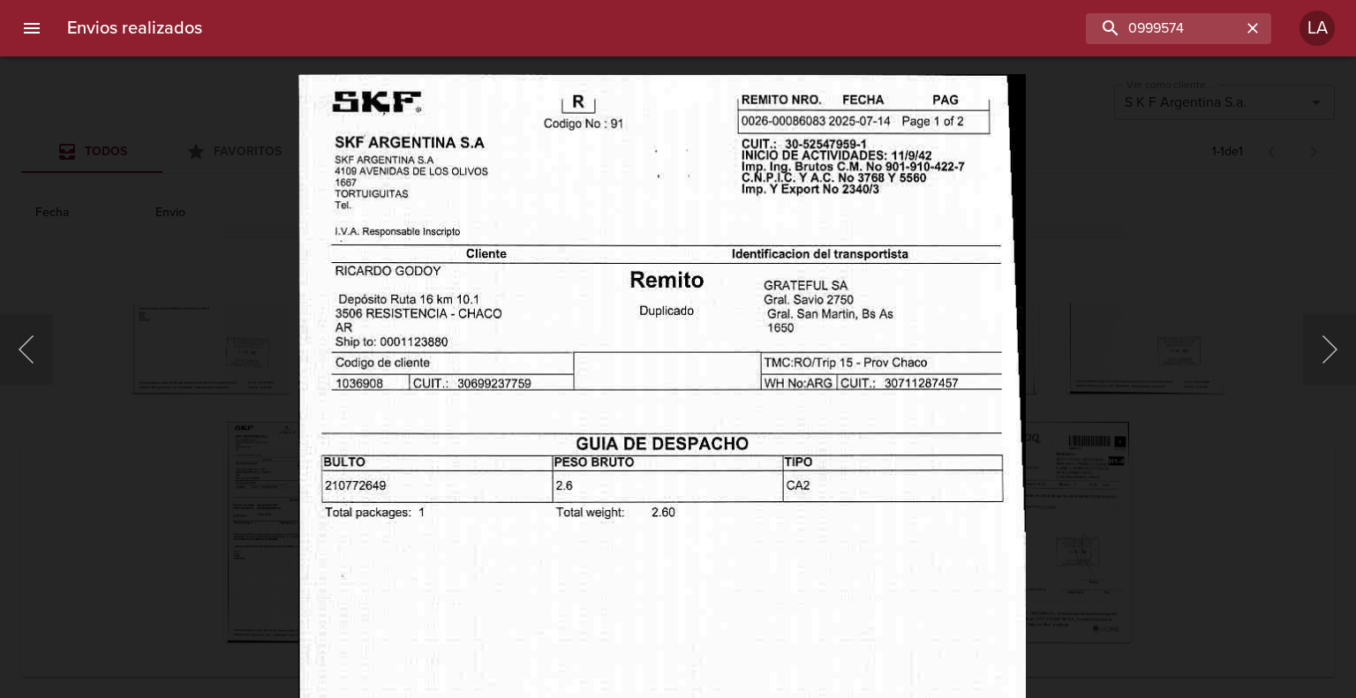
click at [706, 310] on img "Lightbox" at bounding box center [660, 597] width 727 height 1049
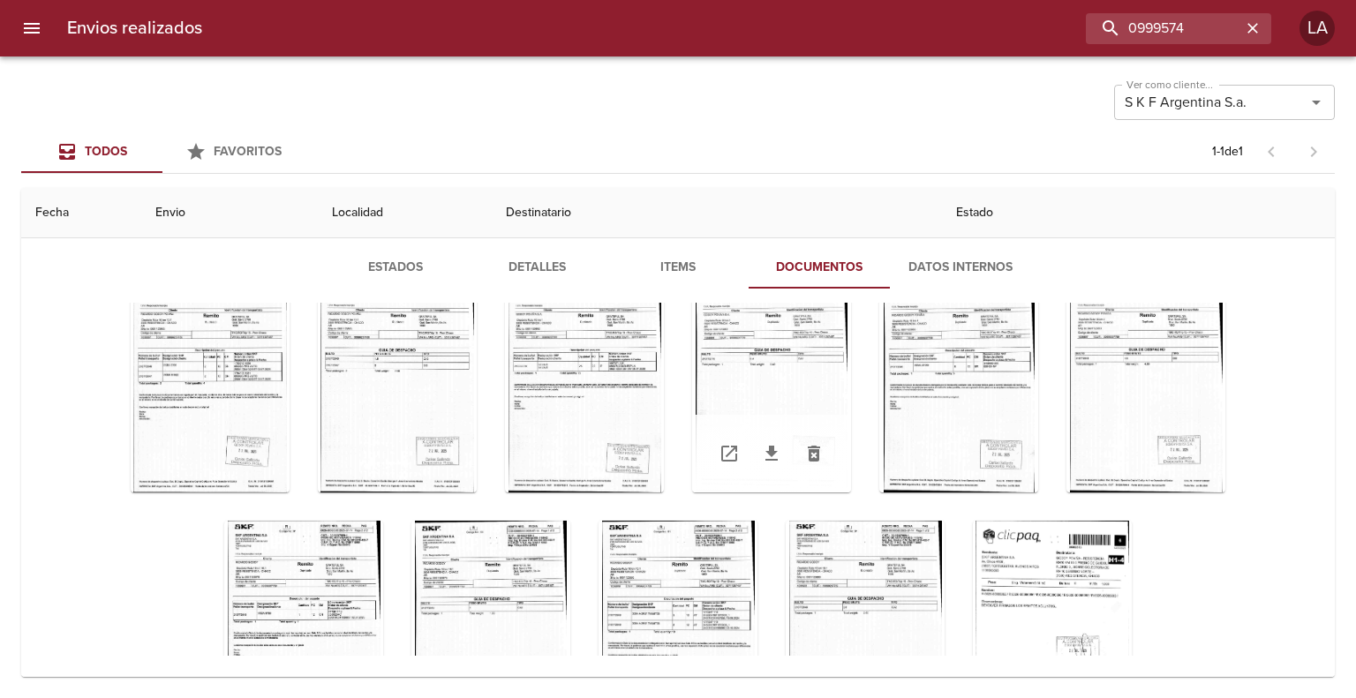
scroll to position [0, 0]
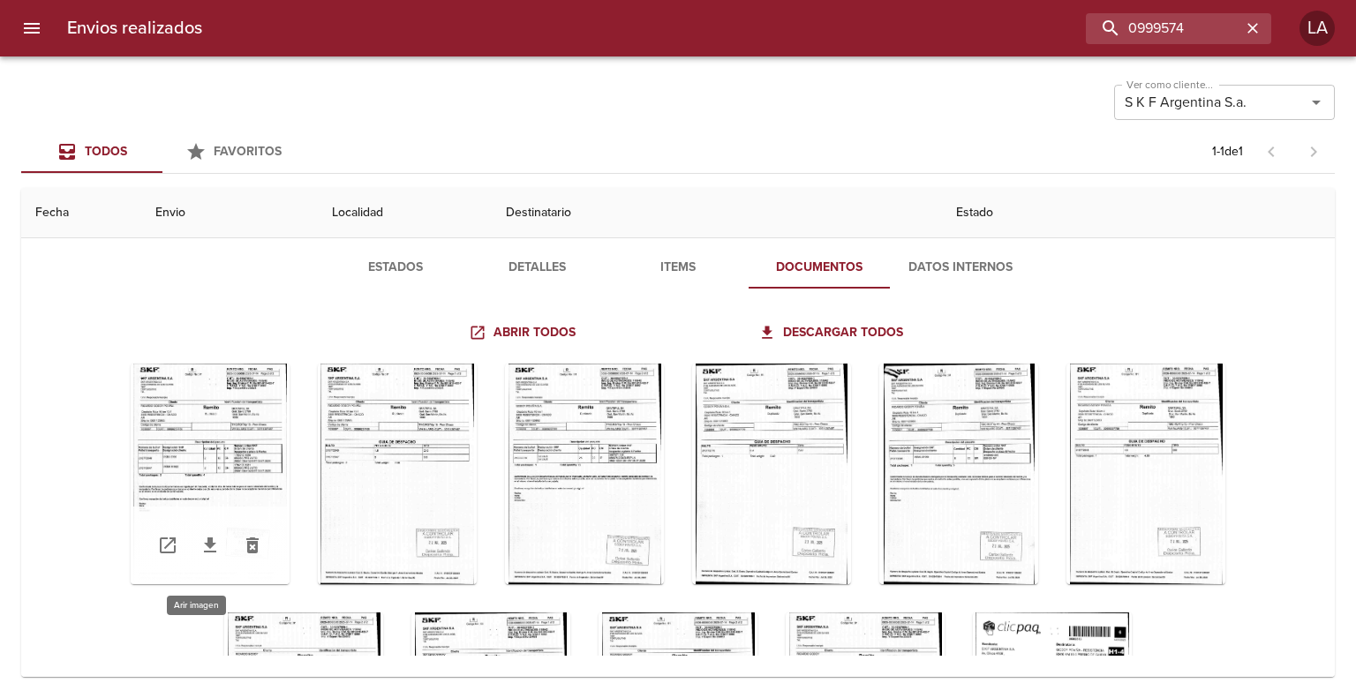
click at [218, 396] on div "Tabla de envíos del cliente" at bounding box center [210, 474] width 159 height 221
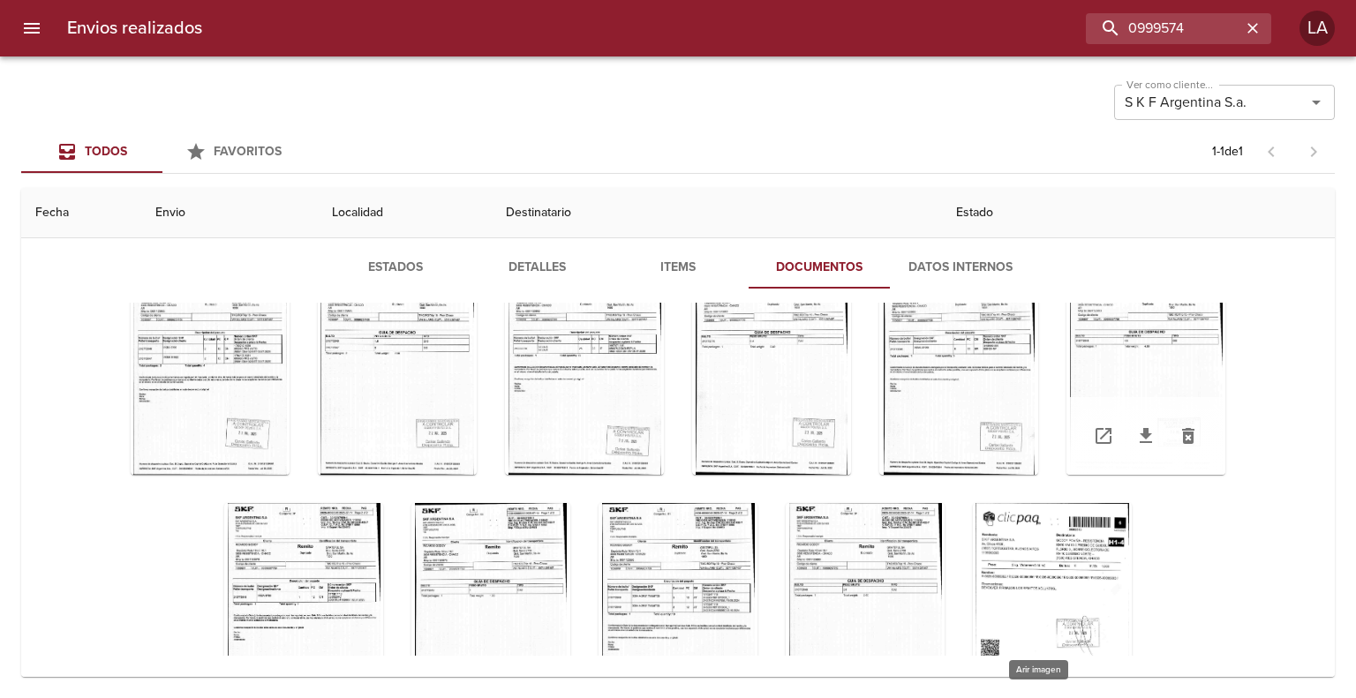
scroll to position [191, 0]
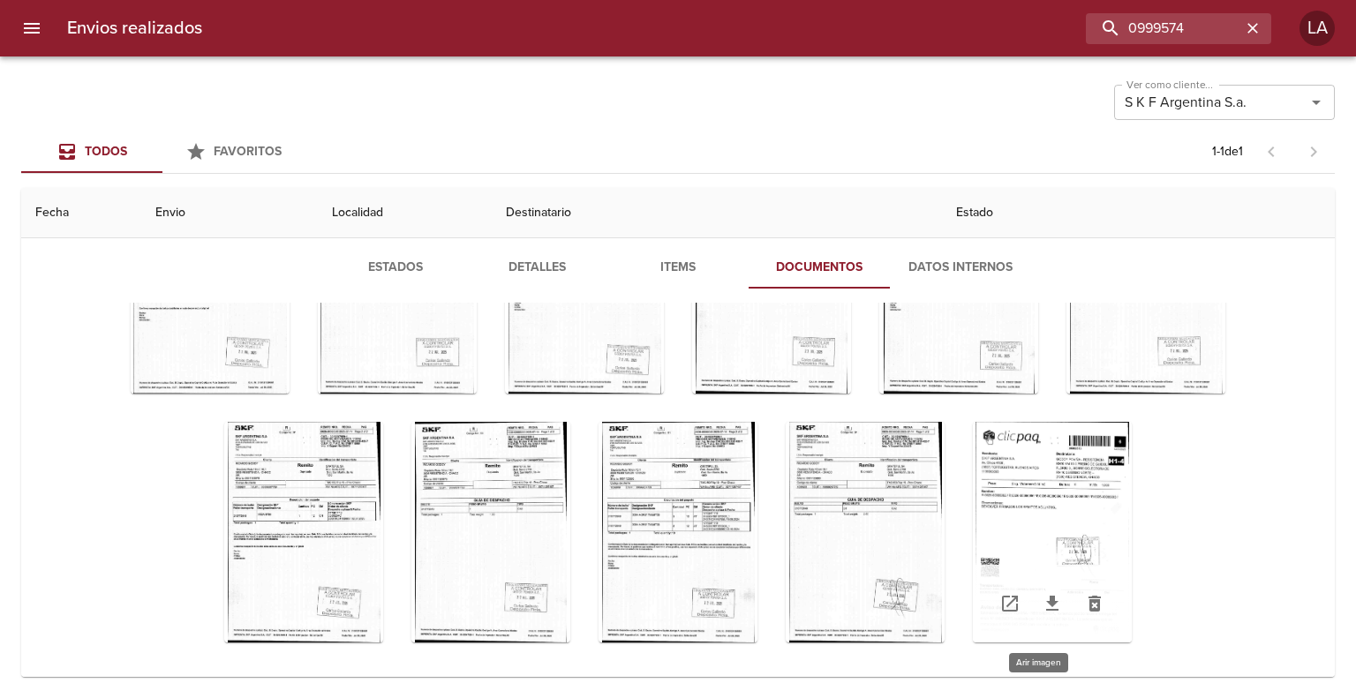
click at [1058, 474] on div "Tabla de envíos del cliente" at bounding box center [1052, 532] width 159 height 221
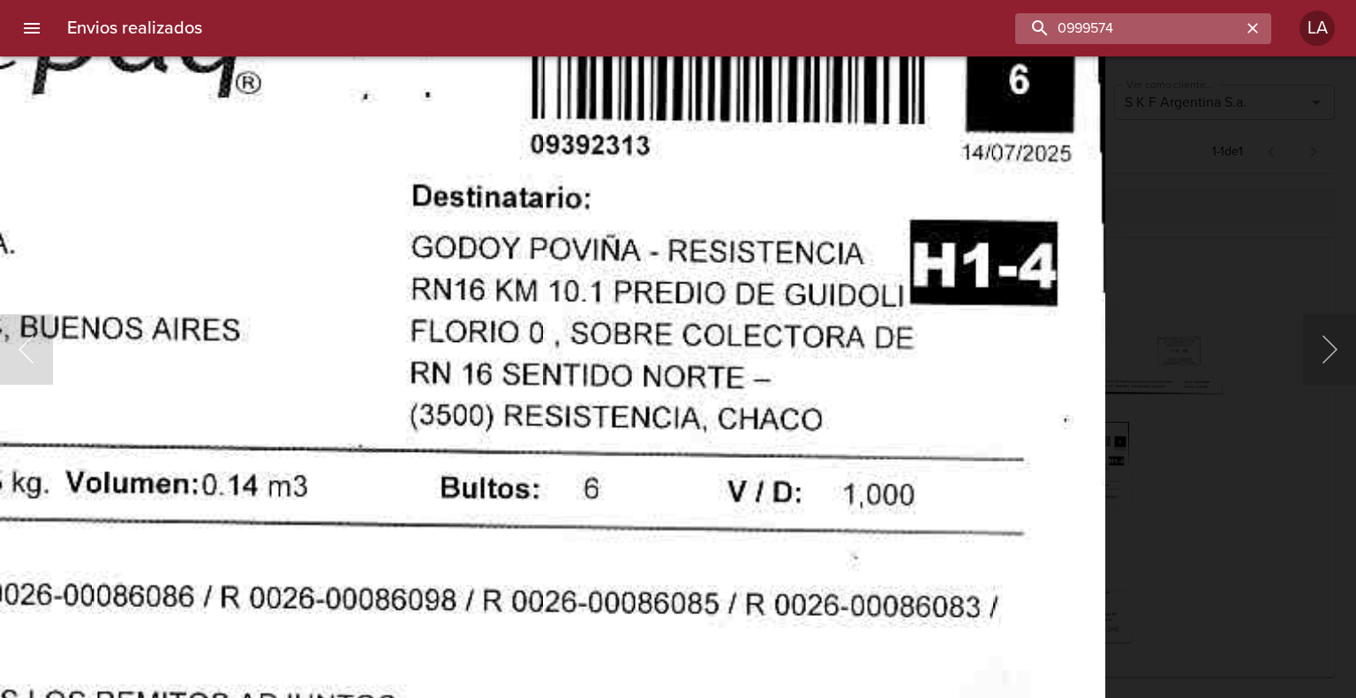
click at [1155, 35] on input "0999574" at bounding box center [1128, 28] width 226 height 31
type input "9392313"
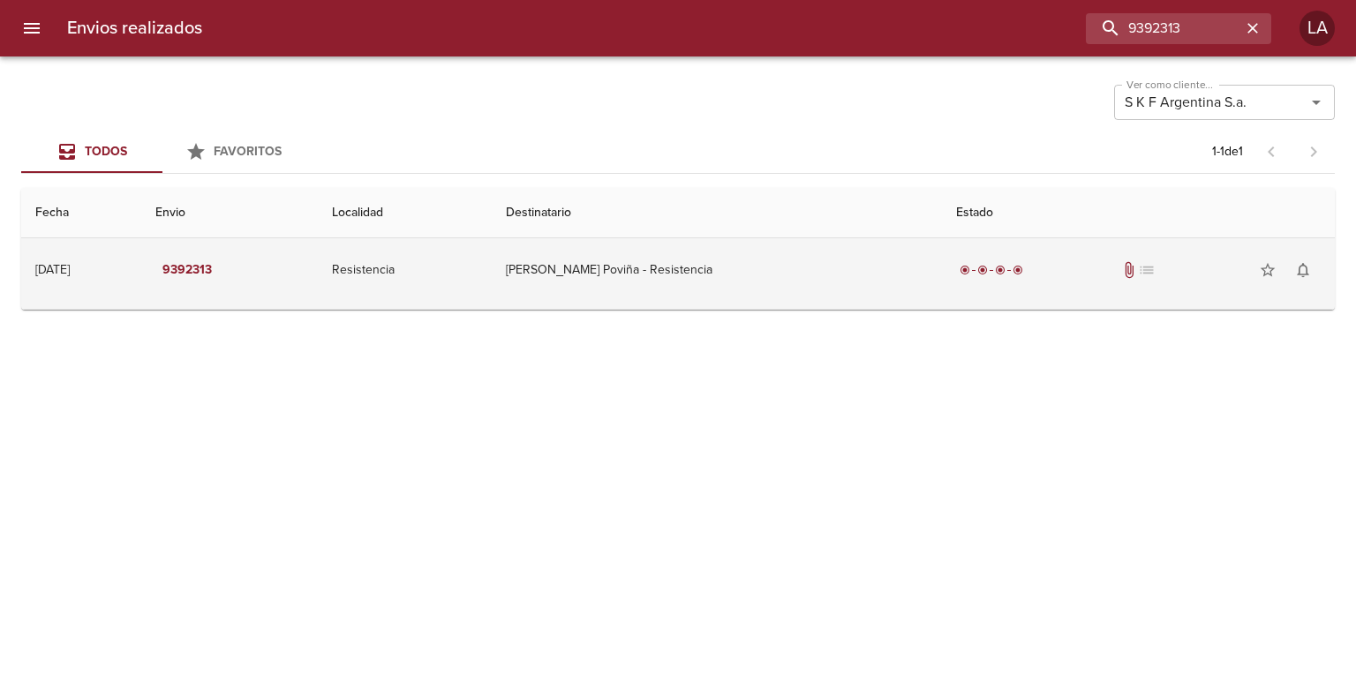
click at [607, 299] on td "[PERSON_NAME] Poviña - Resistencia" at bounding box center [717, 270] width 450 height 64
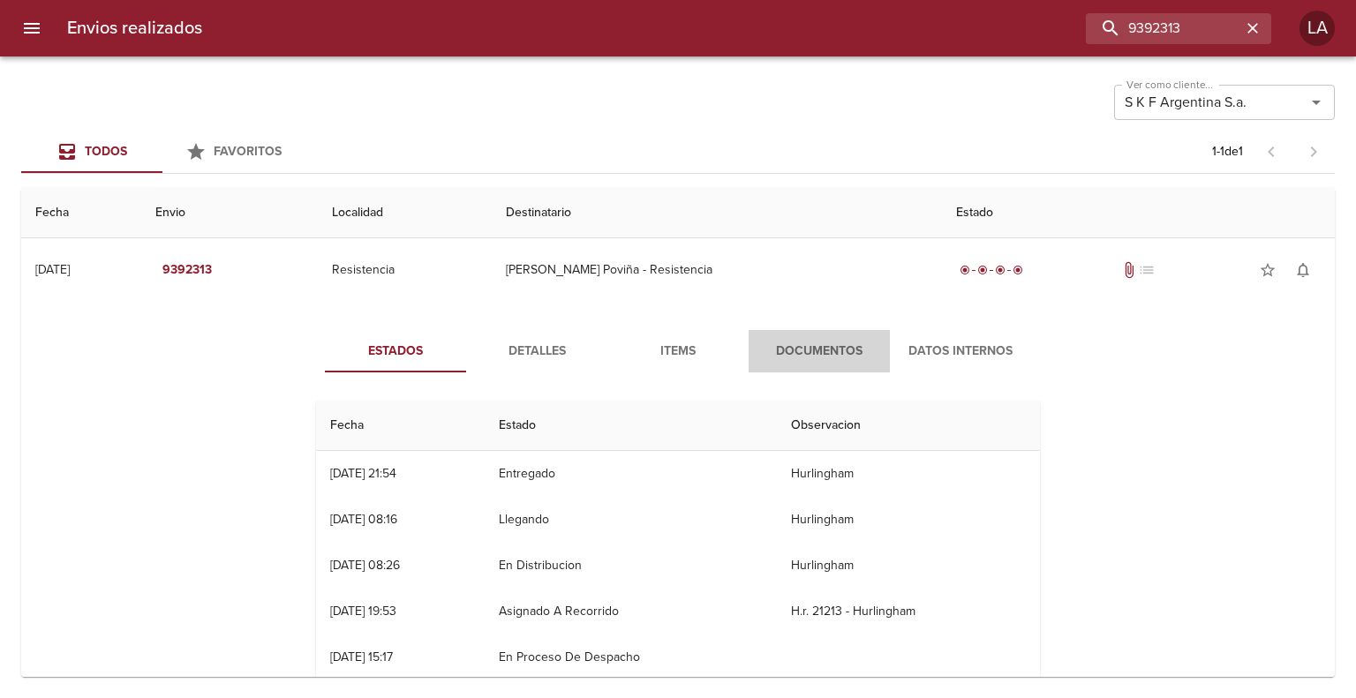
click at [797, 352] on span "Documentos" at bounding box center [819, 352] width 120 height 22
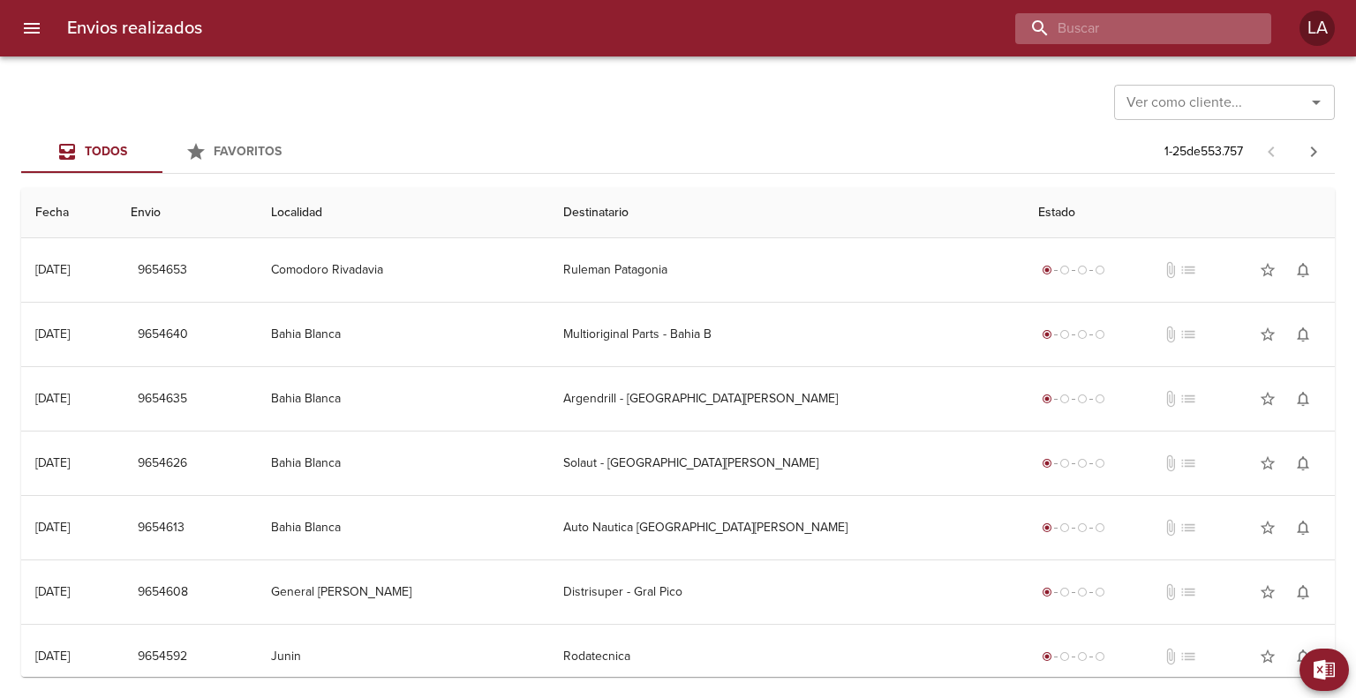
click at [1145, 20] on input "buscar" at bounding box center [1128, 28] width 226 height 31
paste input "999574"
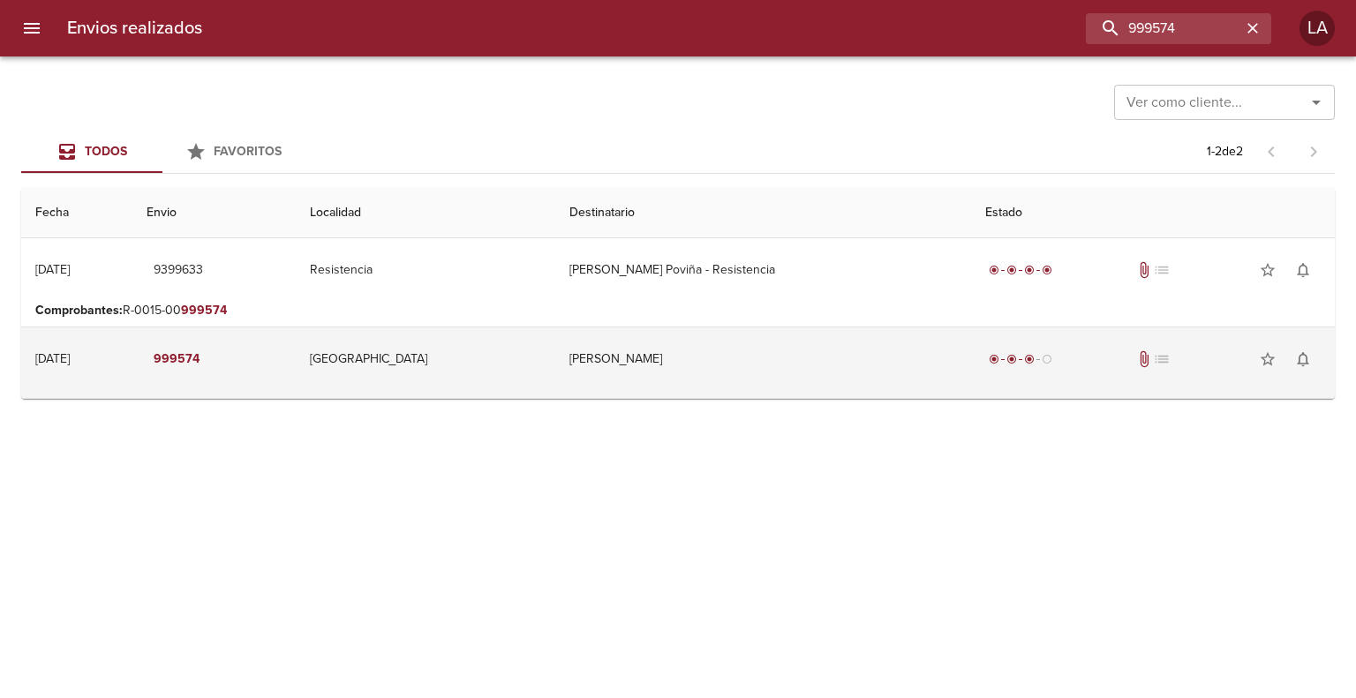
click at [531, 357] on td "Corrientes" at bounding box center [426, 359] width 260 height 64
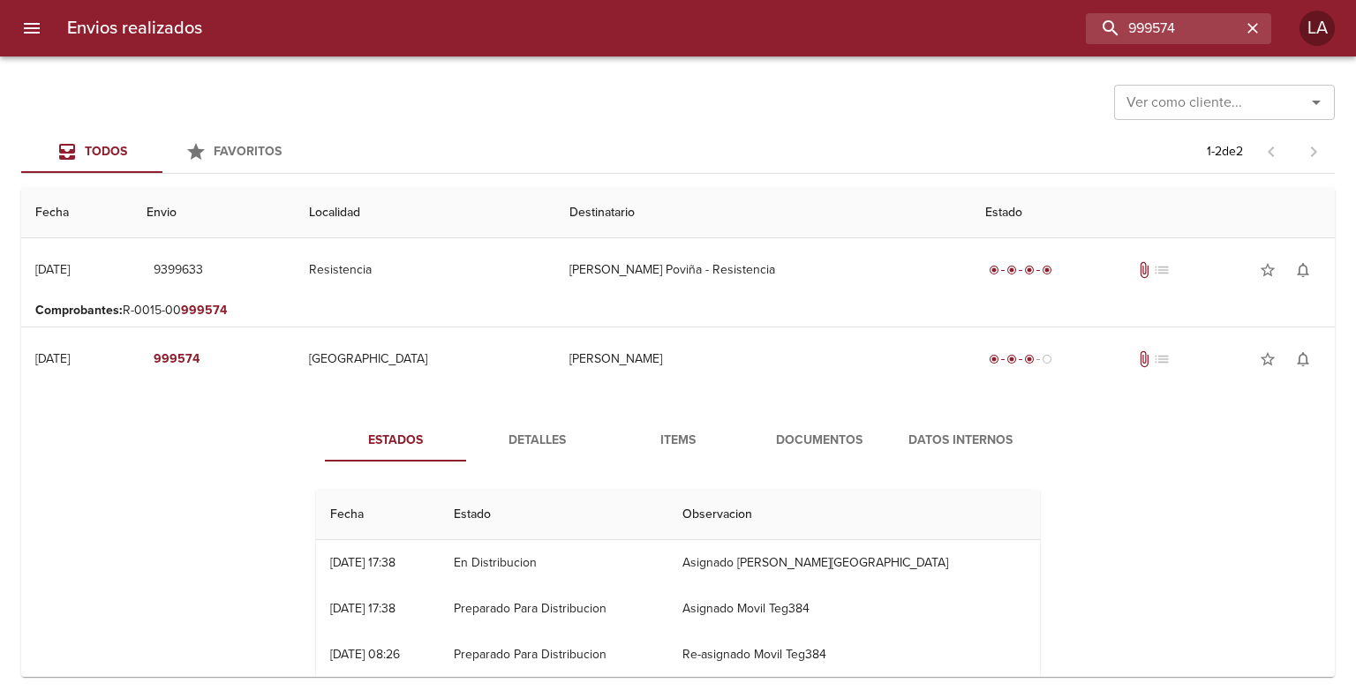
click at [782, 426] on button "Documentos" at bounding box center [819, 440] width 141 height 42
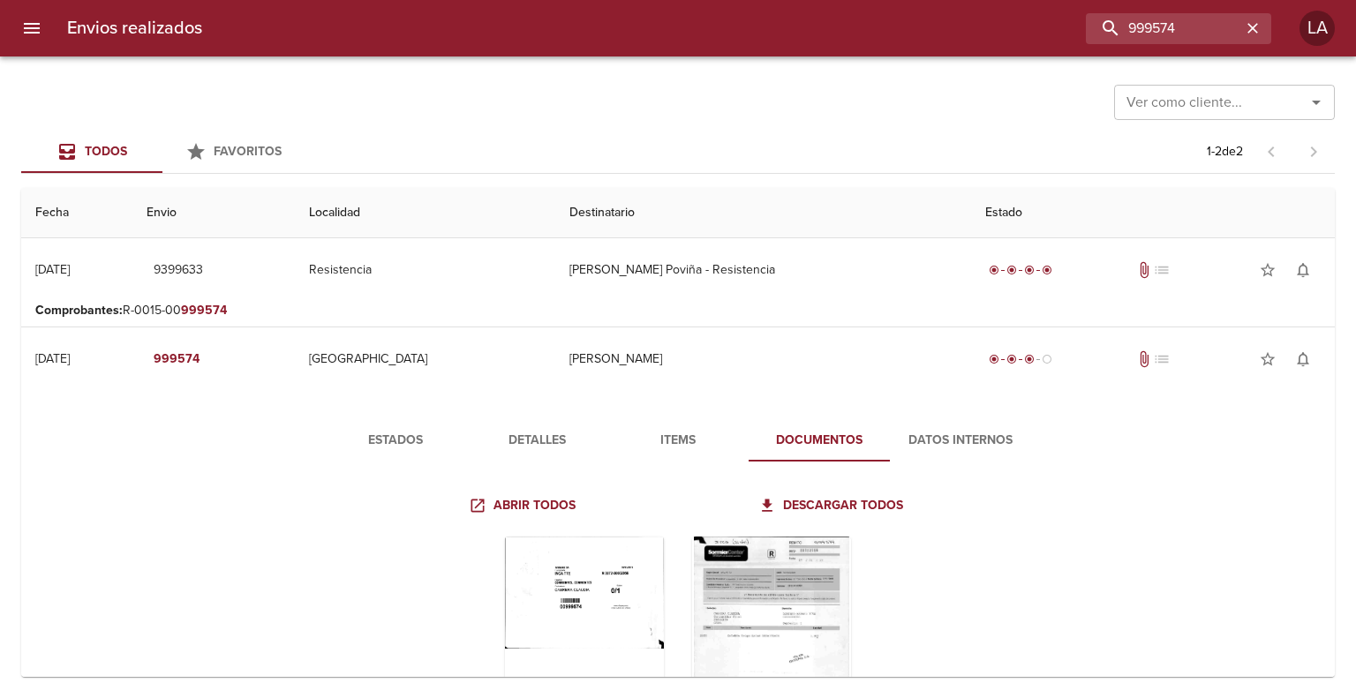
click at [546, 447] on span "Detalles" at bounding box center [537, 441] width 120 height 22
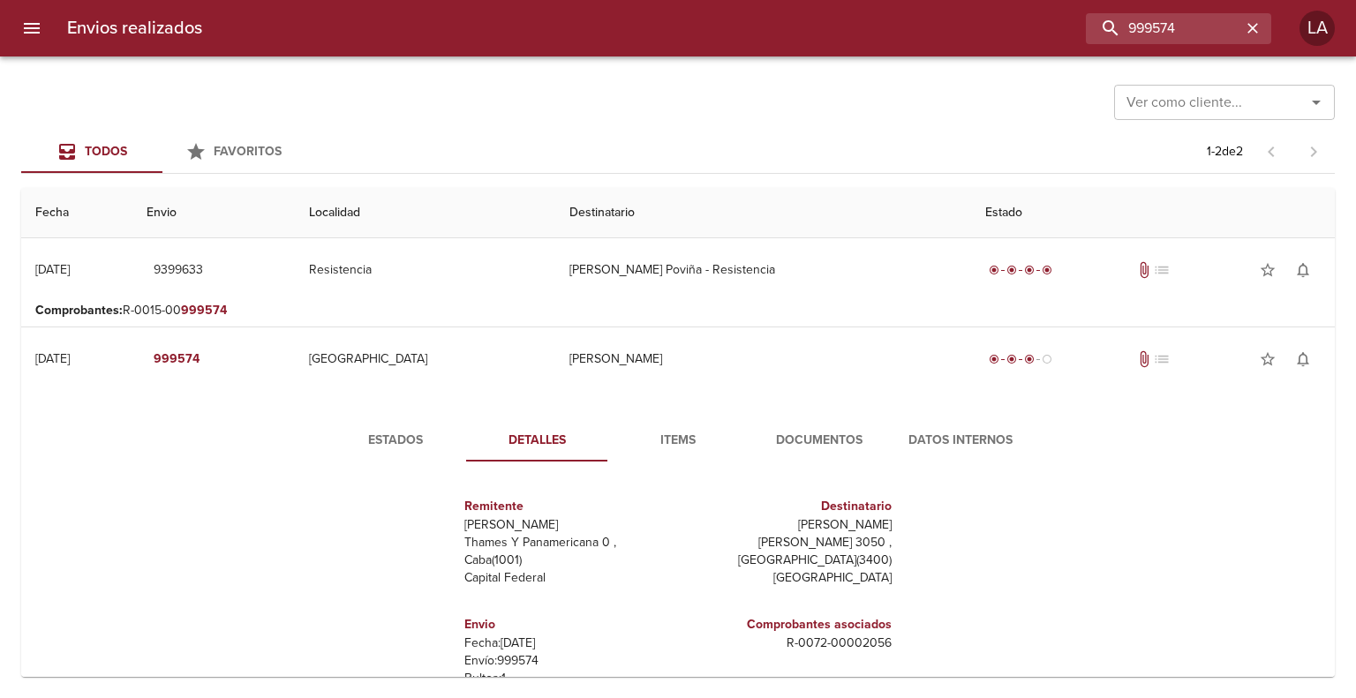
click at [1122, 493] on div "Estados Detalles Items Documentos Datos Internos Remitente Wamaro Sa Thames Y P…" at bounding box center [677, 623] width 1285 height 450
click at [1148, 17] on input "999574" at bounding box center [1128, 28] width 226 height 31
paste input "87941"
type input "0087941"
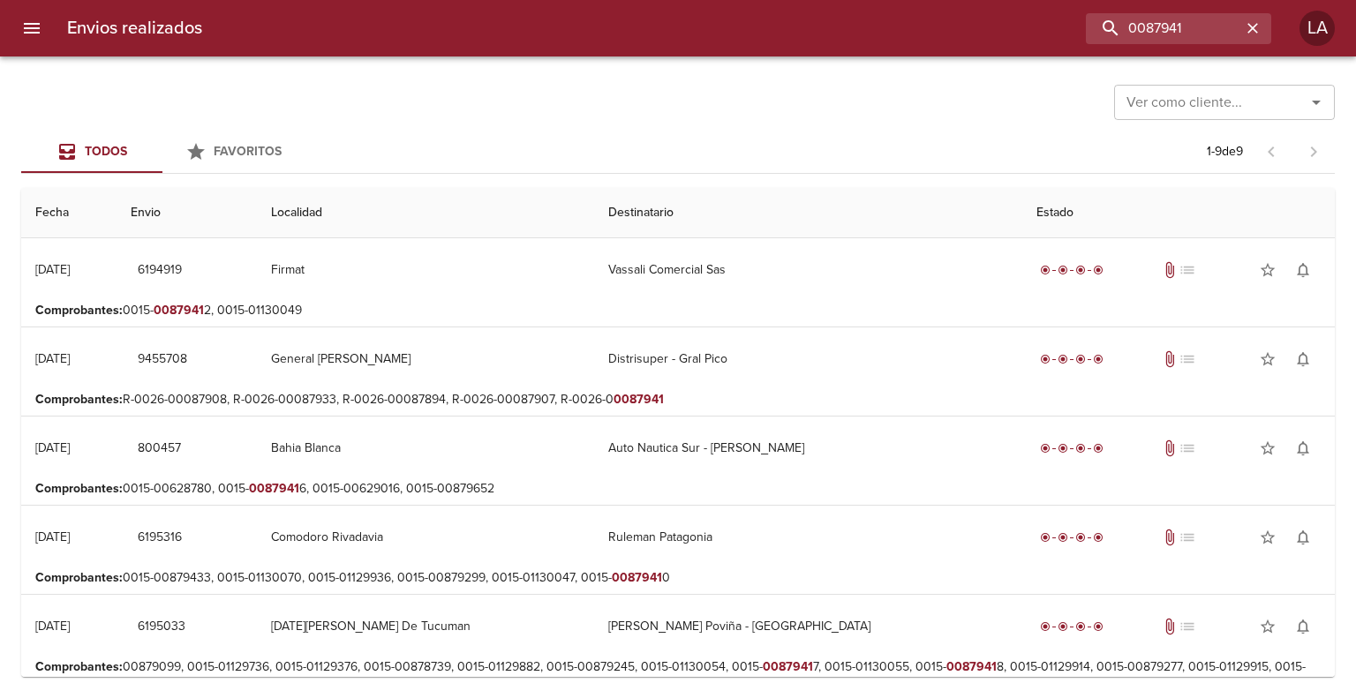
click at [1197, 97] on input "Ver como cliente..." at bounding box center [1198, 102] width 158 height 25
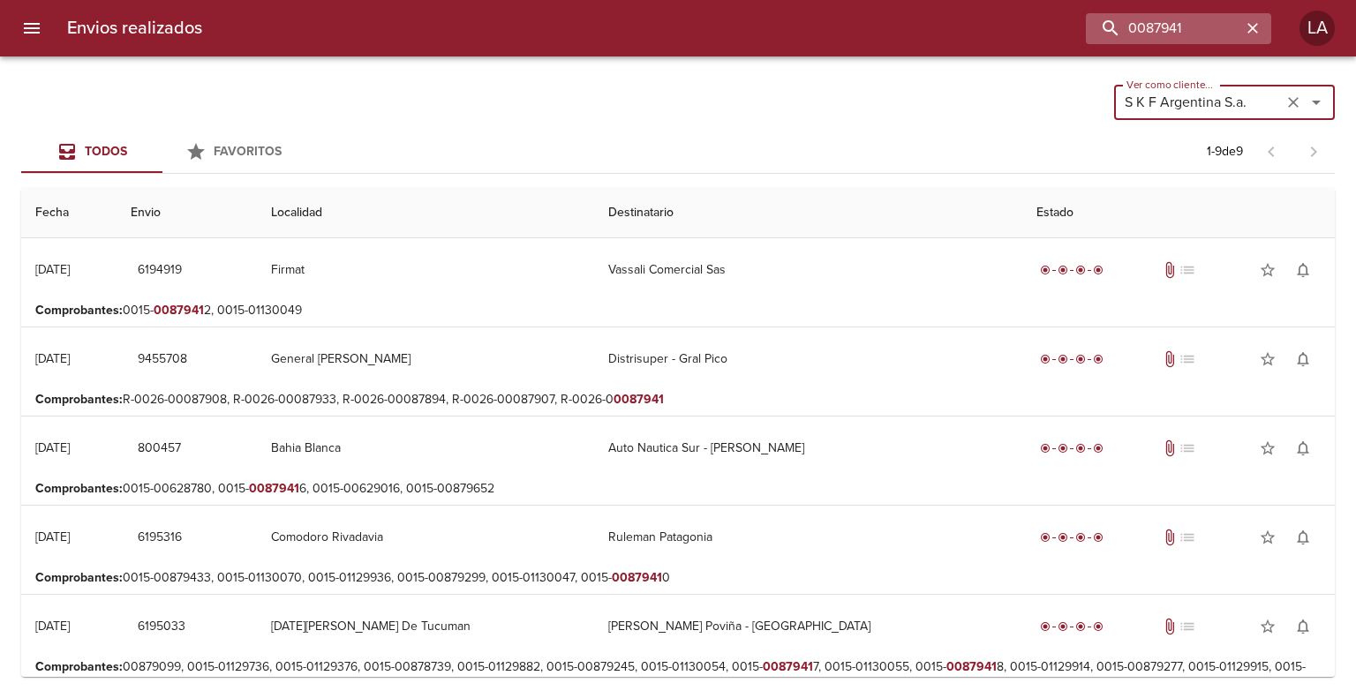
type input "S K F Argentina S.a."
click at [1135, 25] on input "0087941" at bounding box center [1128, 28] width 226 height 31
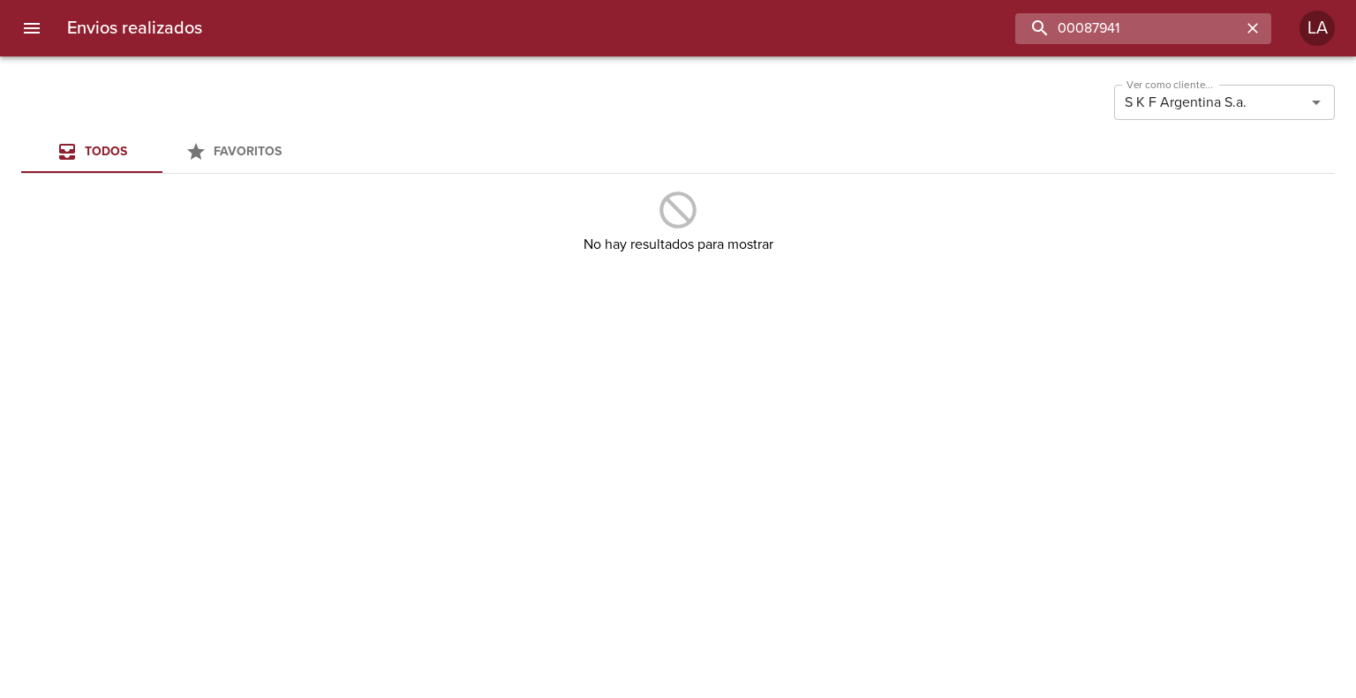
type input "00087941"
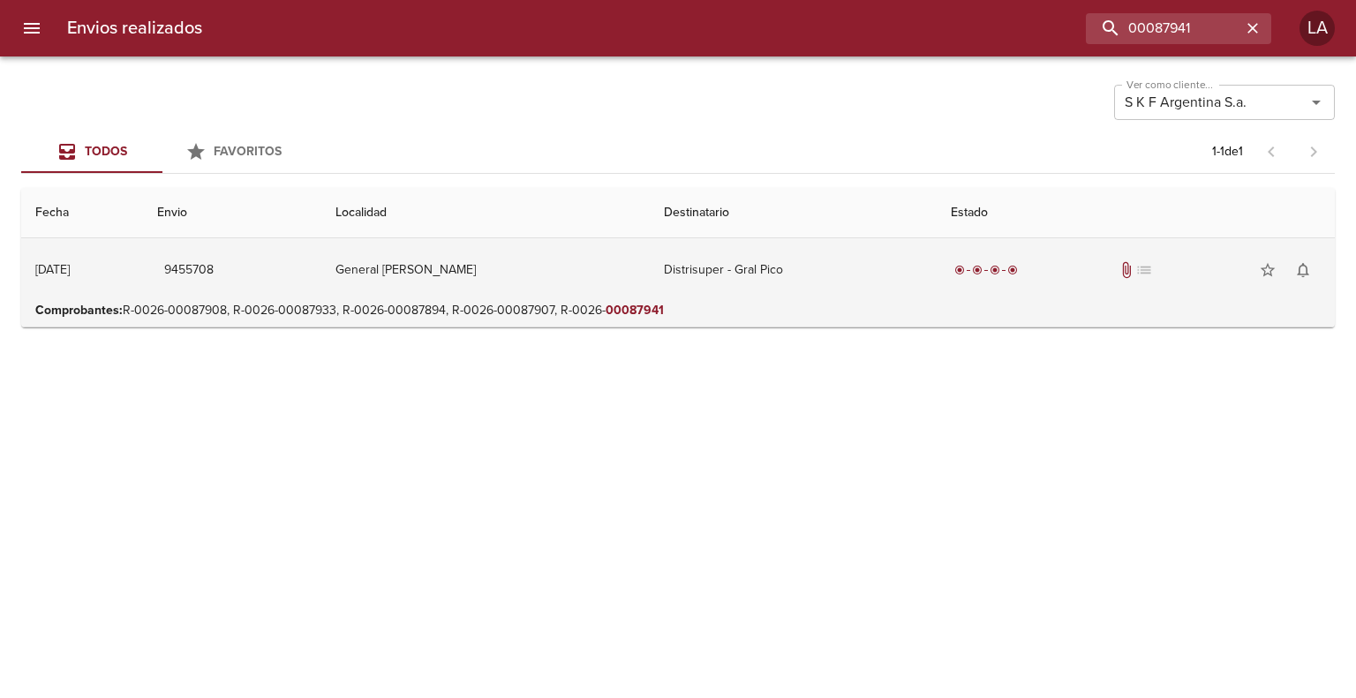
click at [425, 275] on td "General Pico" at bounding box center [484, 270] width 327 height 64
